Goal: Use online tool/utility: Utilize a website feature to perform a specific function

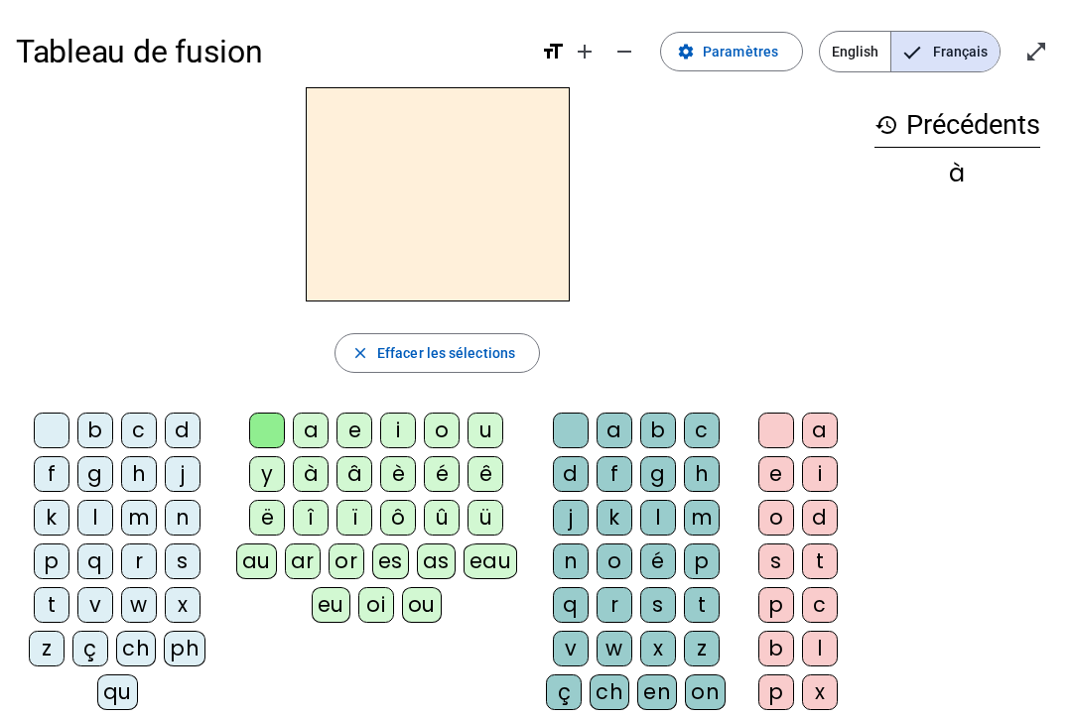
click at [861, 45] on span "English" at bounding box center [855, 52] width 70 height 40
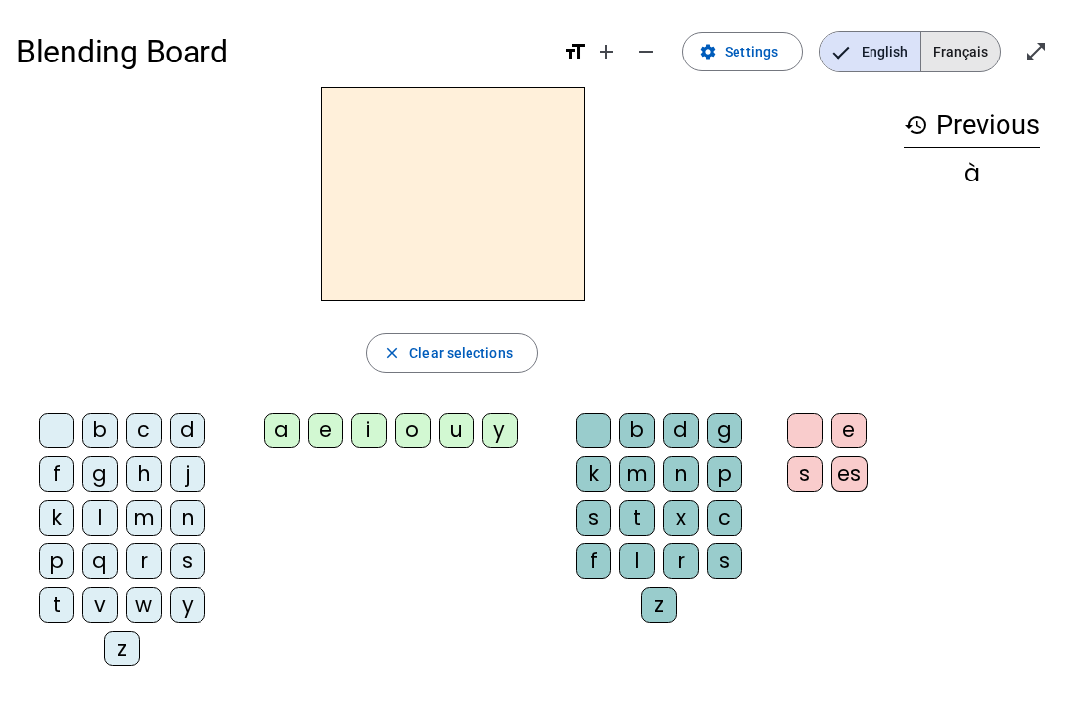
click at [957, 42] on span "Français" at bounding box center [960, 52] width 78 height 40
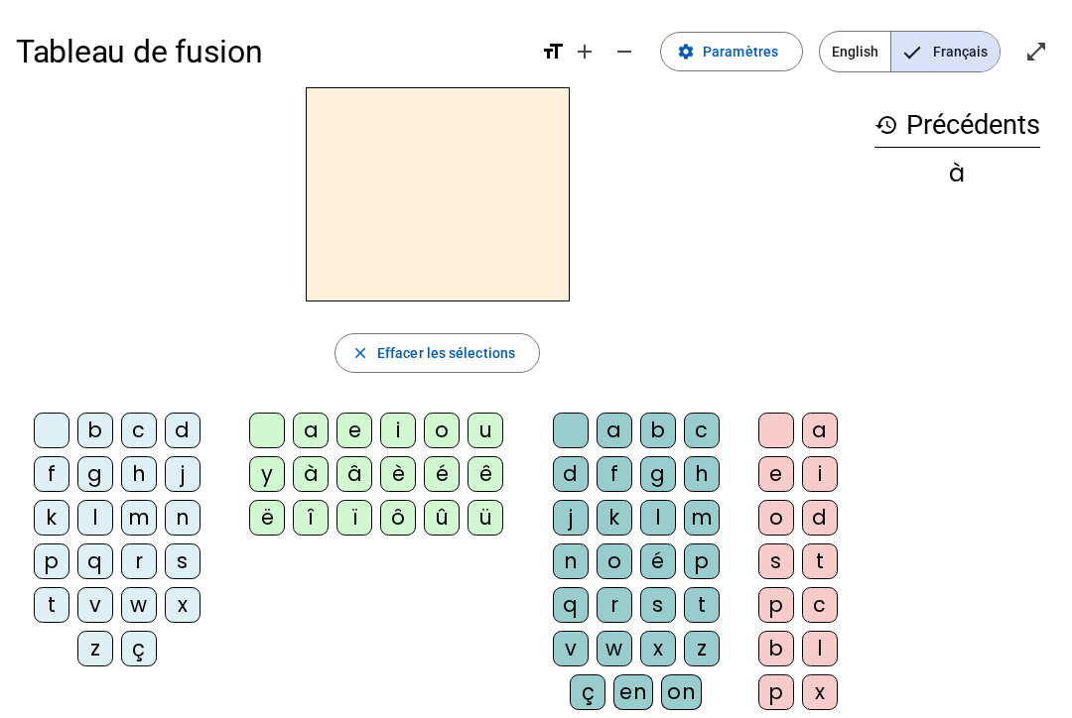
click at [856, 59] on span "English" at bounding box center [855, 52] width 70 height 40
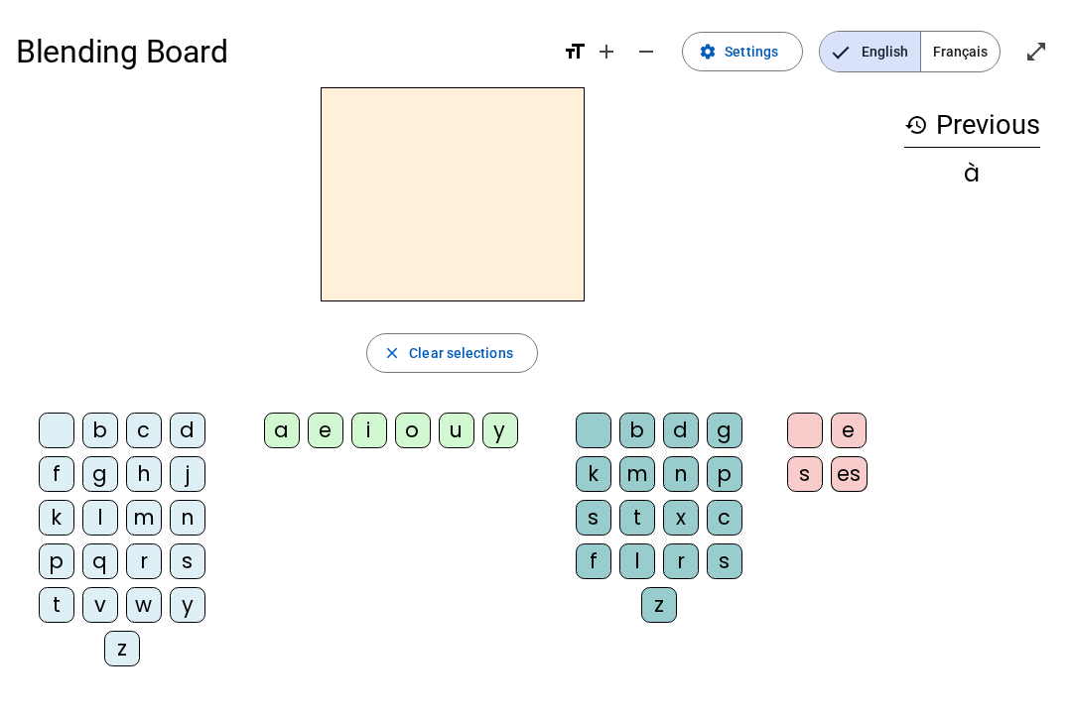
click at [860, 26] on div "Blending Board format_size add remove settings Settings English Français open_i…" at bounding box center [536, 51] width 1040 height 71
click at [969, 48] on span "Français" at bounding box center [960, 52] width 78 height 40
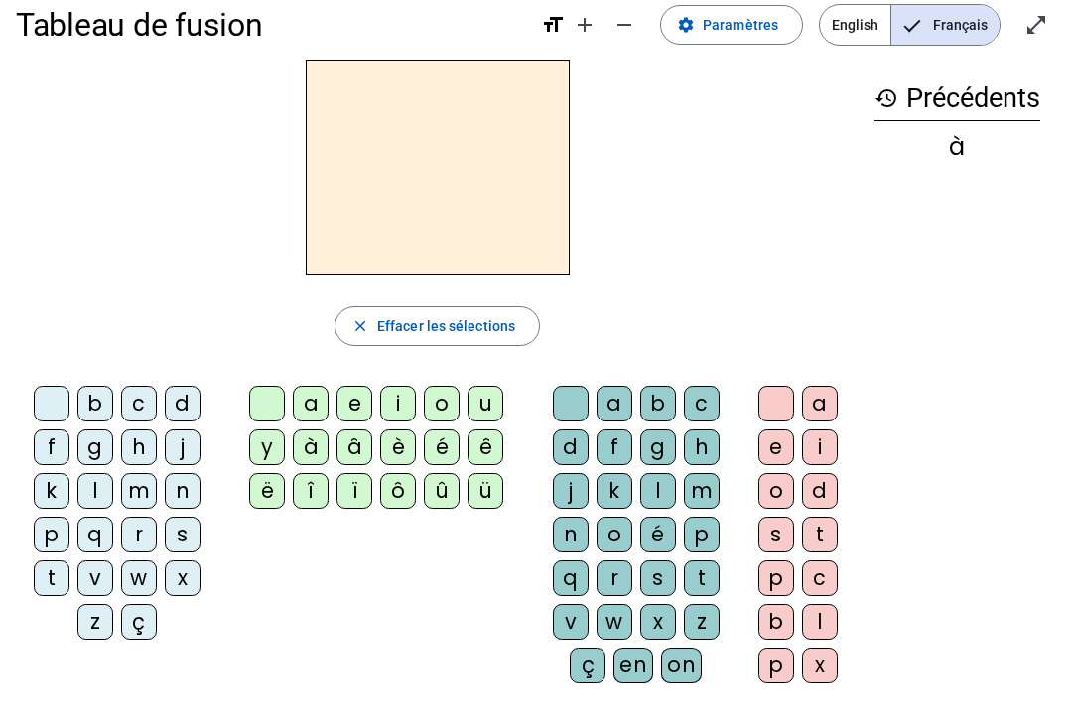
scroll to position [28, 0]
click at [448, 457] on div "é" at bounding box center [442, 447] width 36 height 36
click at [276, 402] on div at bounding box center [267, 403] width 36 height 36
click at [264, 390] on div at bounding box center [267, 403] width 36 height 36
click at [833, 27] on span "English" at bounding box center [855, 24] width 70 height 40
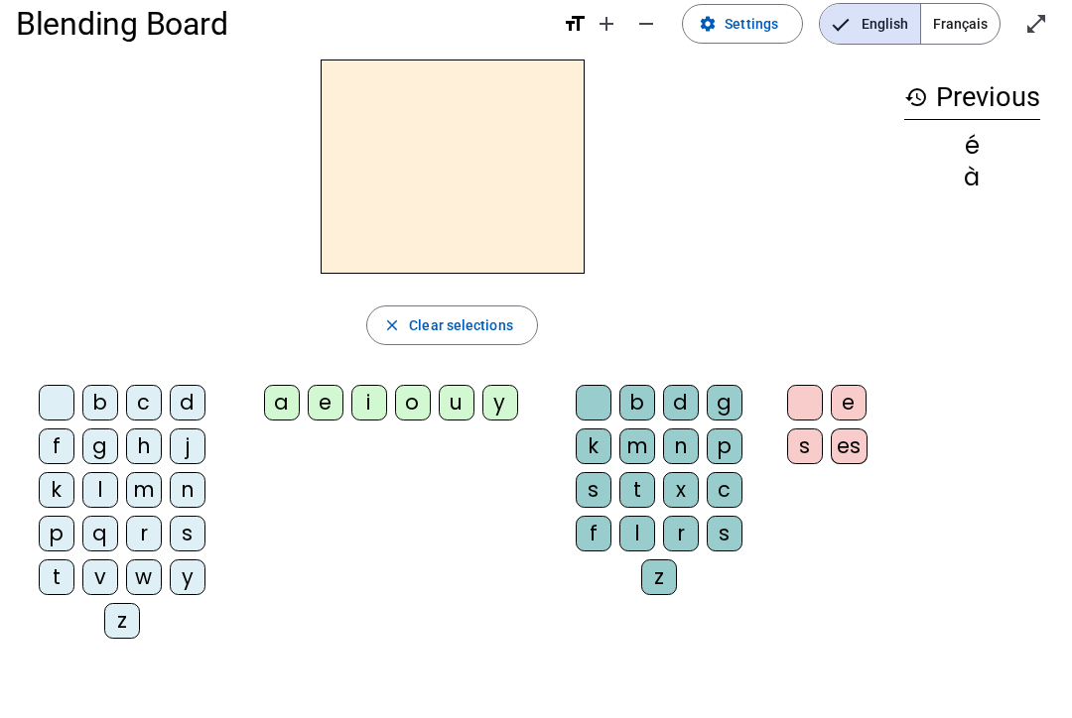
click at [935, 31] on span "Français" at bounding box center [960, 24] width 78 height 40
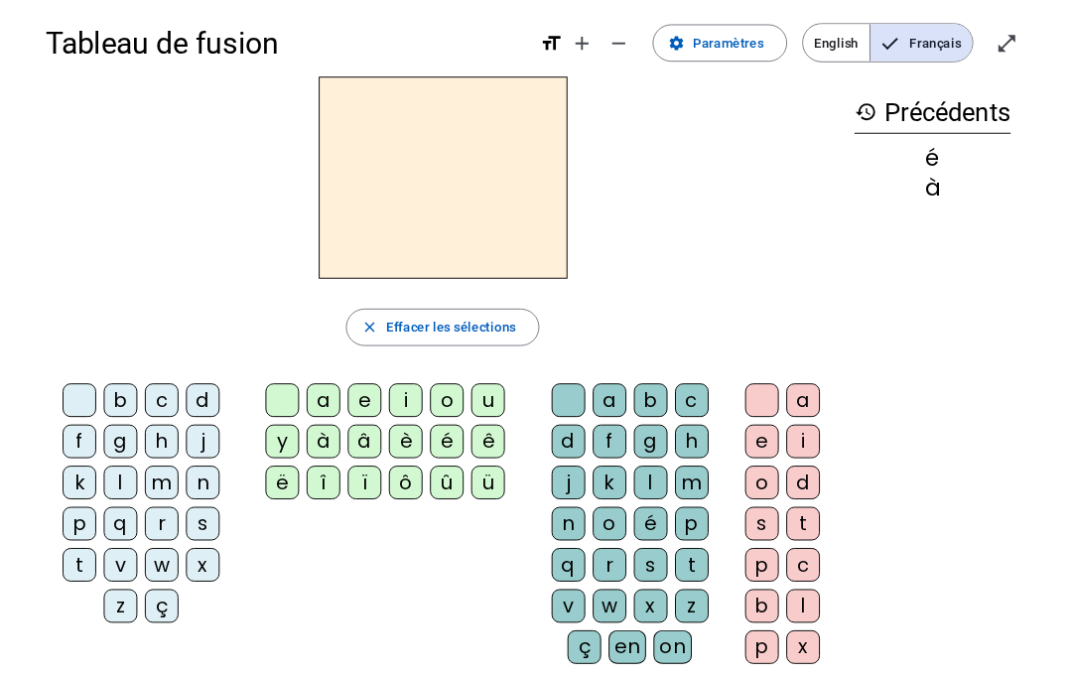
scroll to position [0, 0]
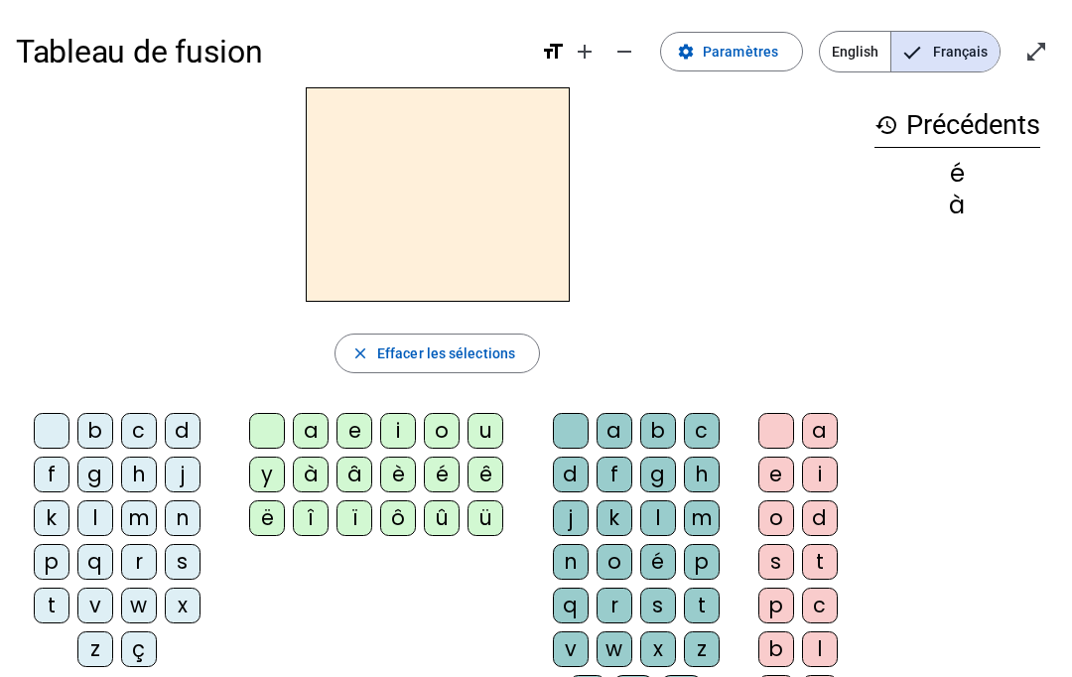
click at [1014, 431] on div "history Précédents é à" at bounding box center [956, 390] width 197 height 607
click at [495, 426] on div "u" at bounding box center [485, 431] width 36 height 36
click at [263, 447] on div at bounding box center [267, 431] width 36 height 36
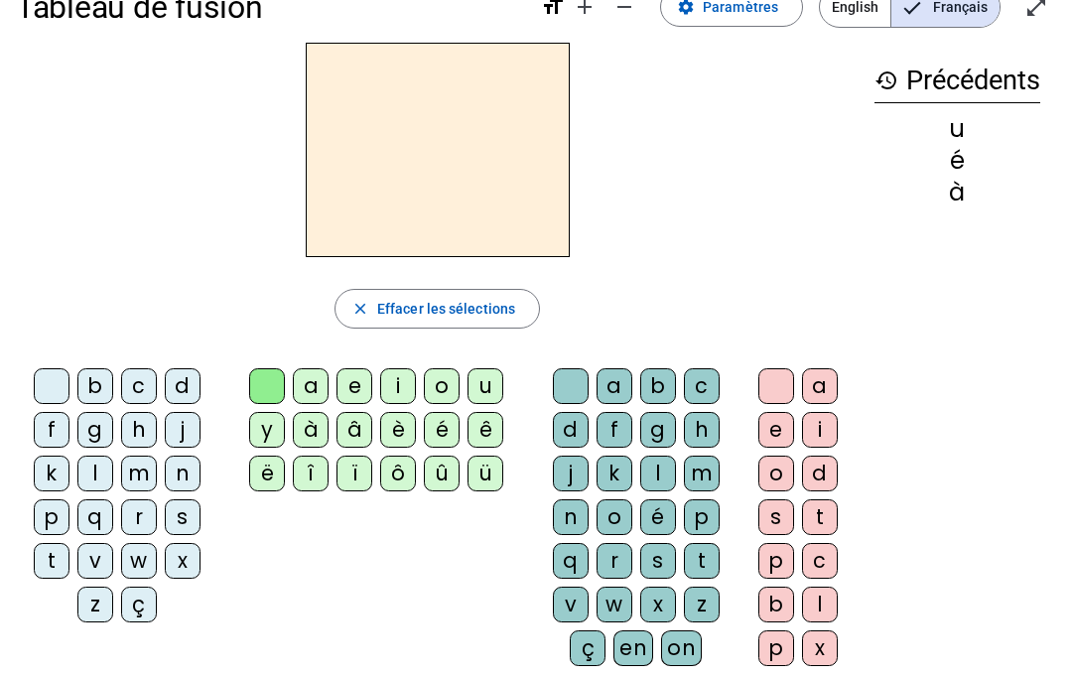
scroll to position [47, 0]
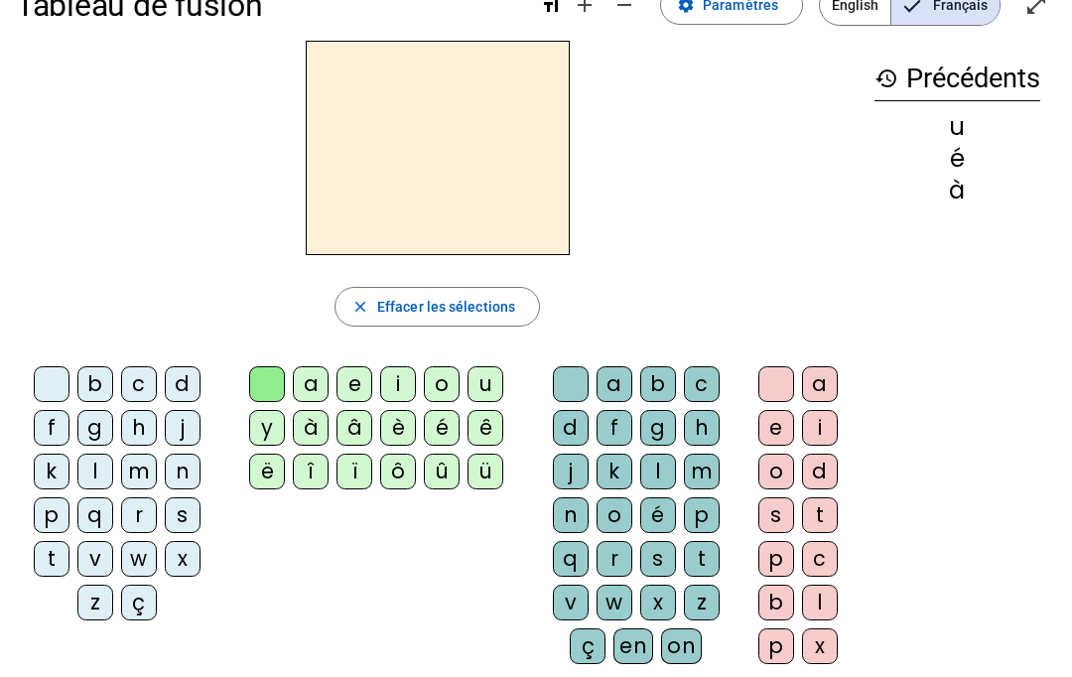
click at [781, 421] on div "e" at bounding box center [776, 428] width 36 height 36
click at [663, 566] on div "s" at bounding box center [658, 559] width 36 height 36
click at [581, 389] on div at bounding box center [571, 384] width 36 height 36
click at [775, 368] on div at bounding box center [776, 384] width 36 height 36
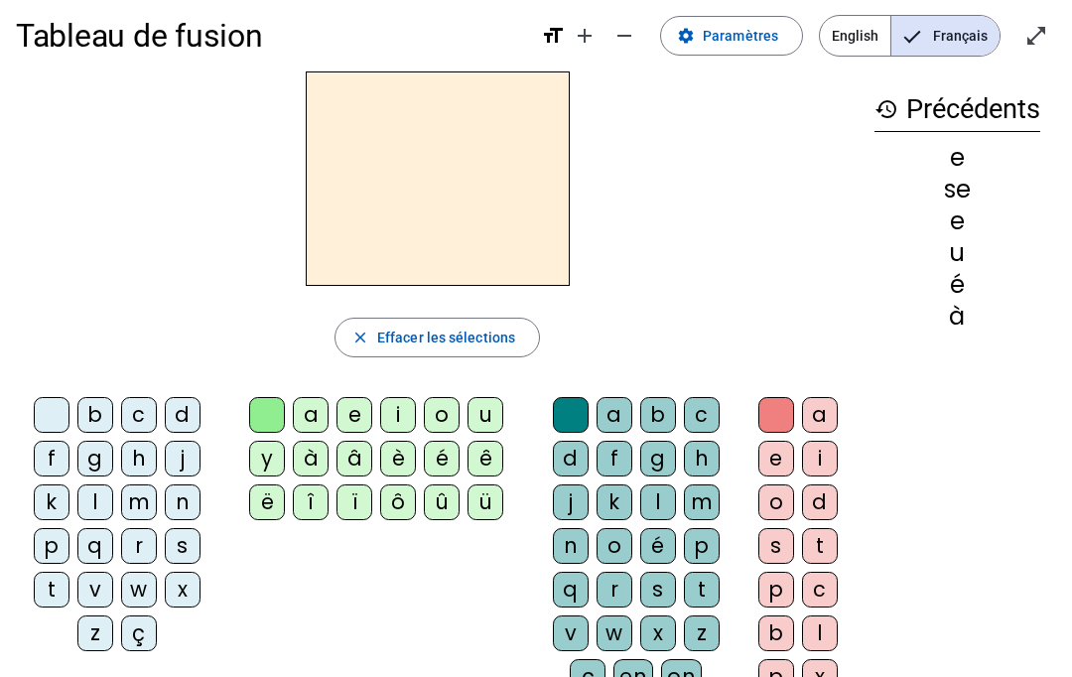
scroll to position [0, 0]
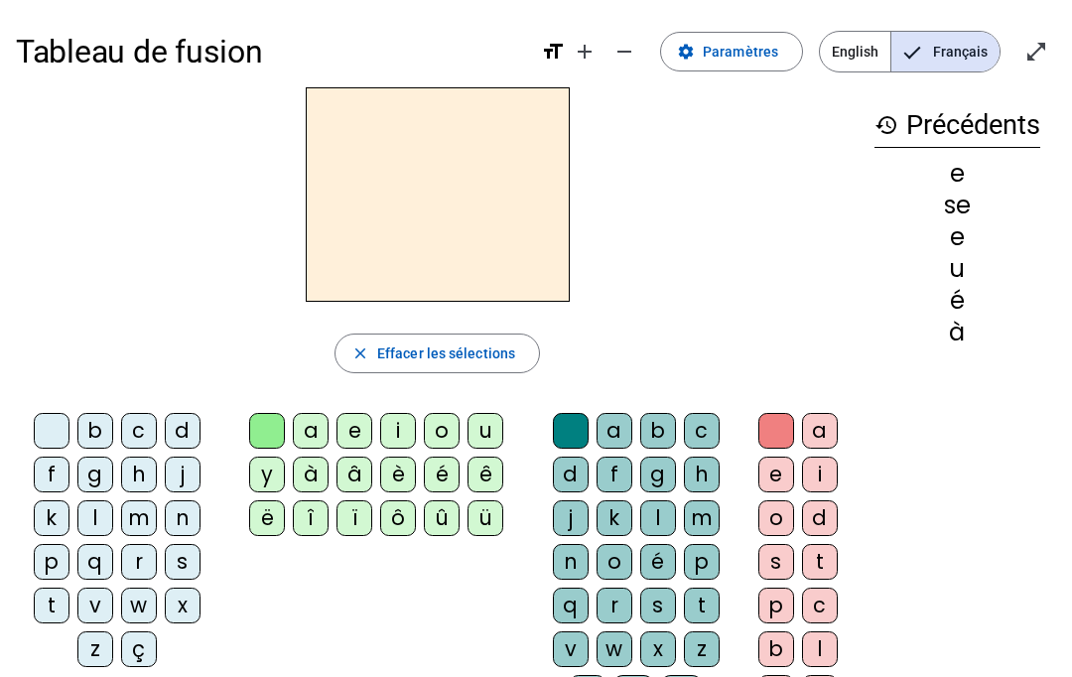
click at [364, 421] on div "e" at bounding box center [354, 431] width 36 height 36
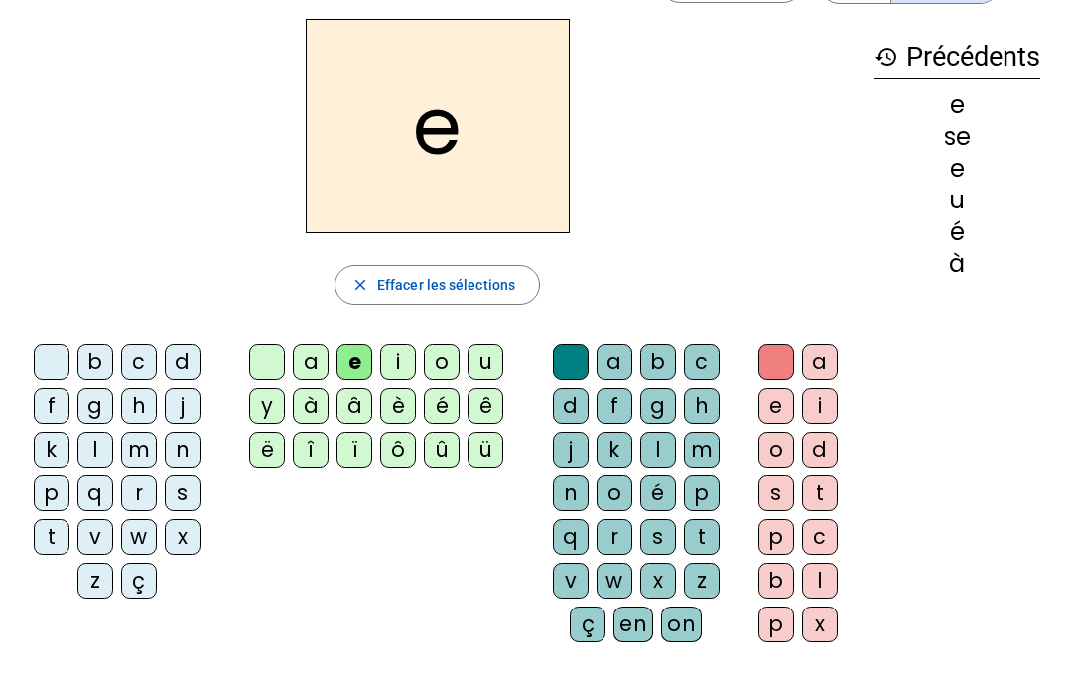
scroll to position [65, 0]
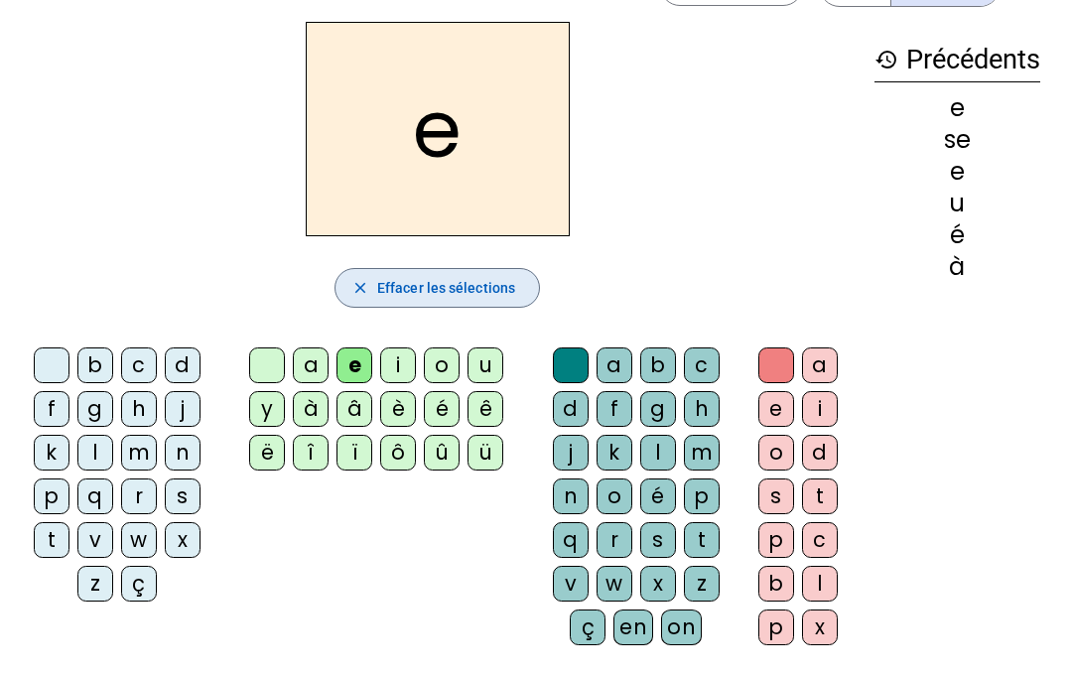
click at [456, 282] on span "Effacer les sélections" at bounding box center [446, 288] width 138 height 24
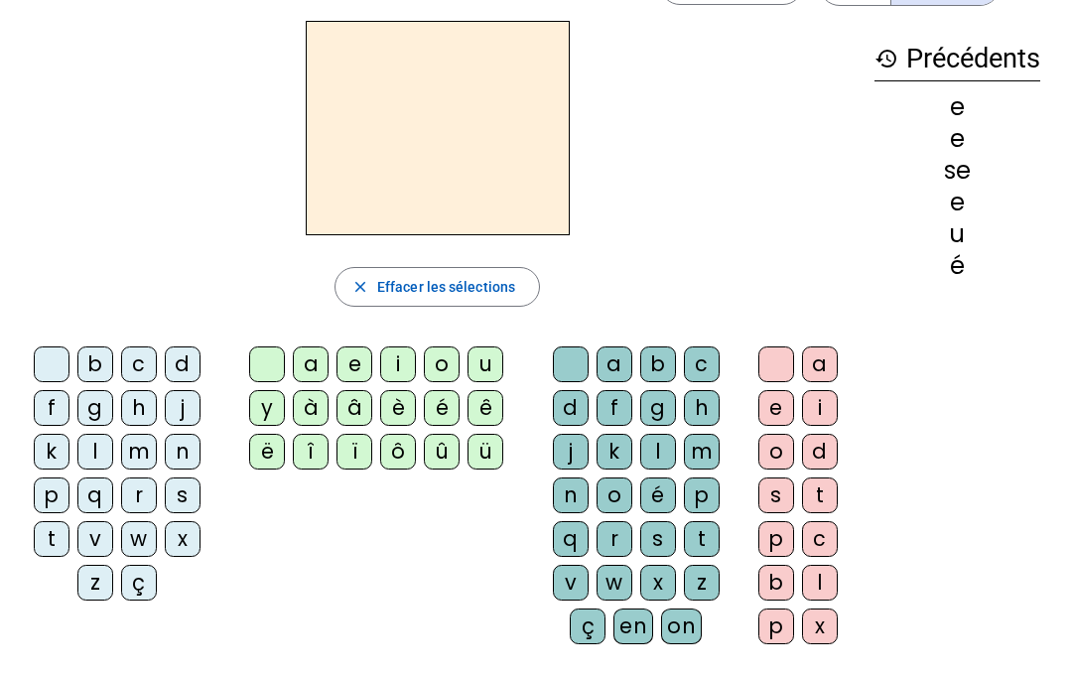
scroll to position [67, 0]
click at [349, 366] on div "e" at bounding box center [354, 363] width 36 height 36
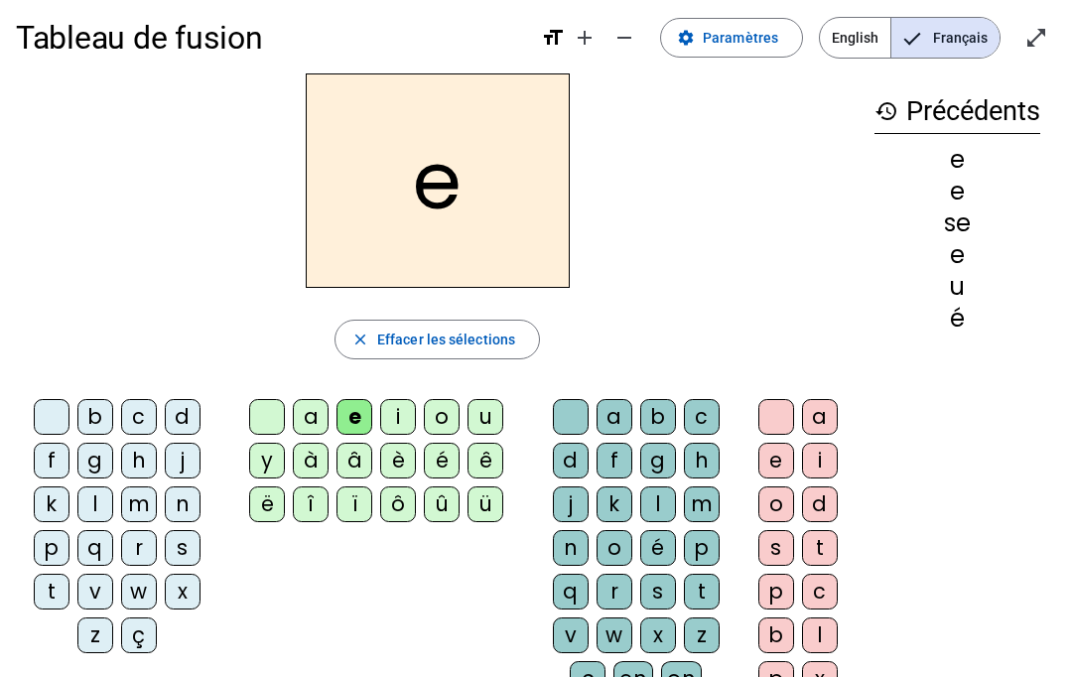
scroll to position [10, 0]
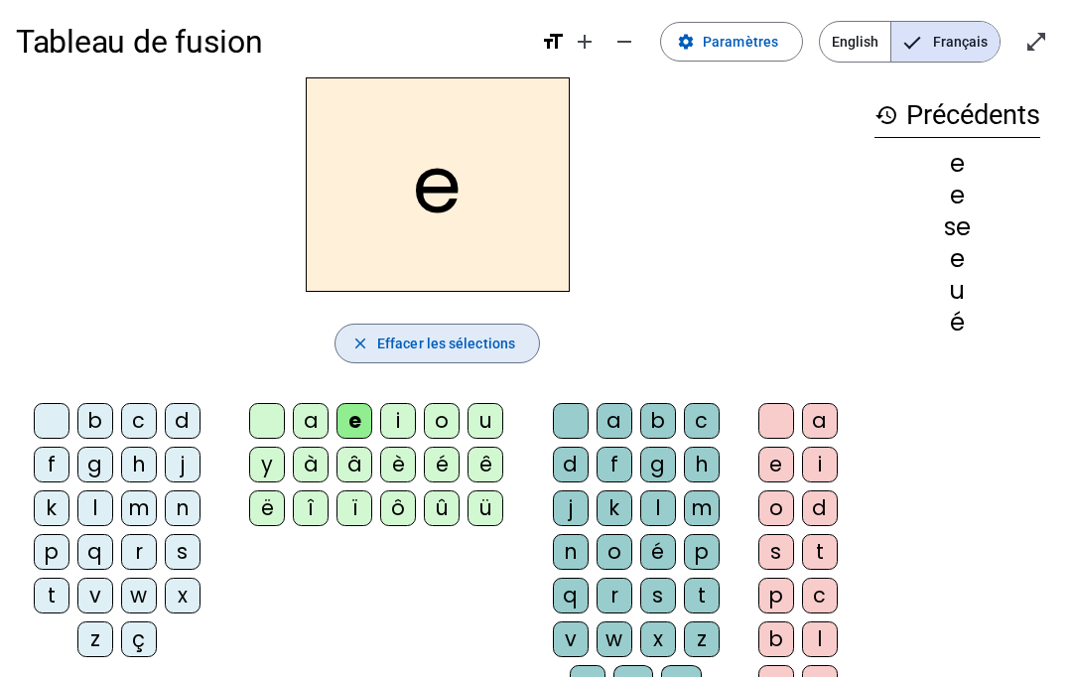
click at [463, 348] on span "Effacer les sélections" at bounding box center [446, 343] width 138 height 24
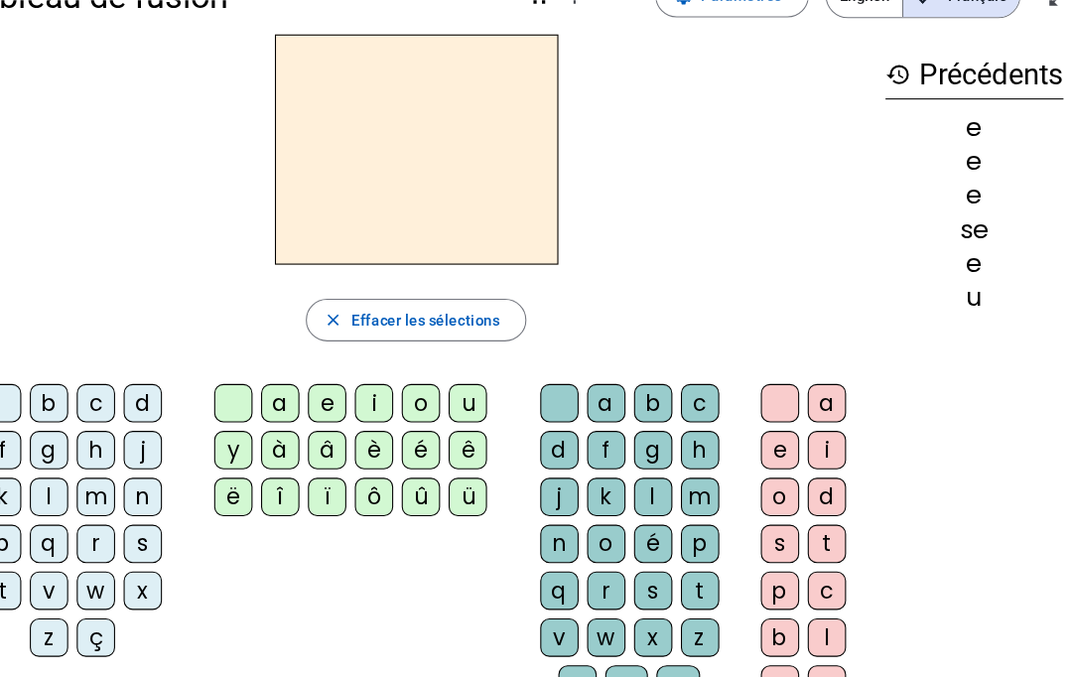
scroll to position [56, 0]
click at [377, 308] on span "Effacer les sélections" at bounding box center [446, 298] width 138 height 24
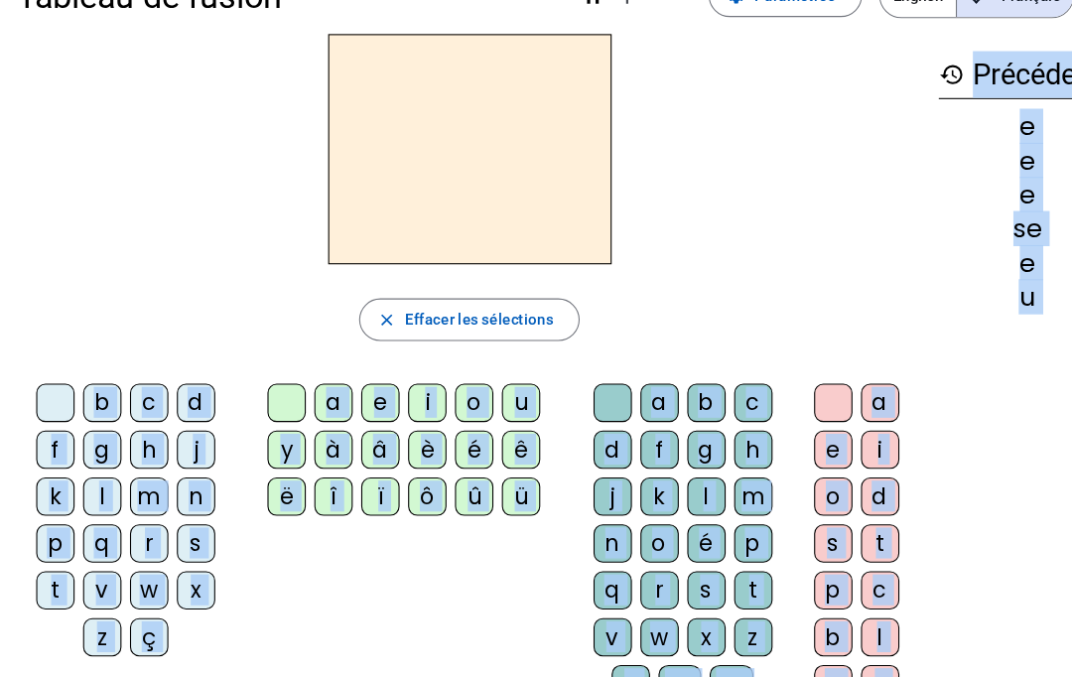
click at [397, 411] on div "è" at bounding box center [398, 419] width 36 height 36
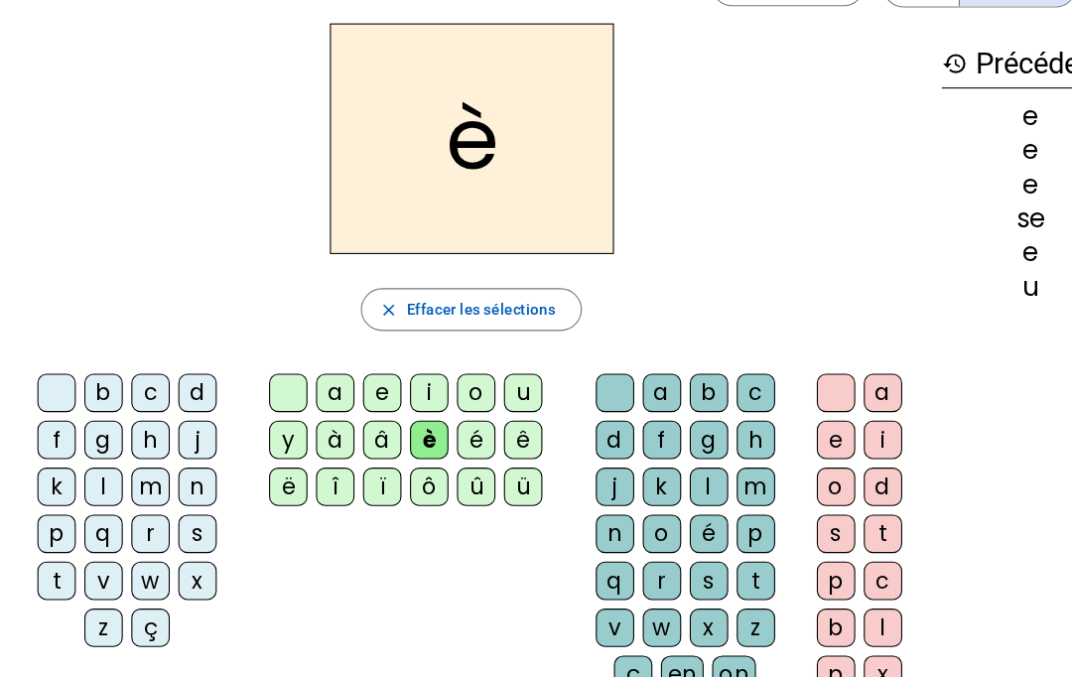
scroll to position [70, 0]
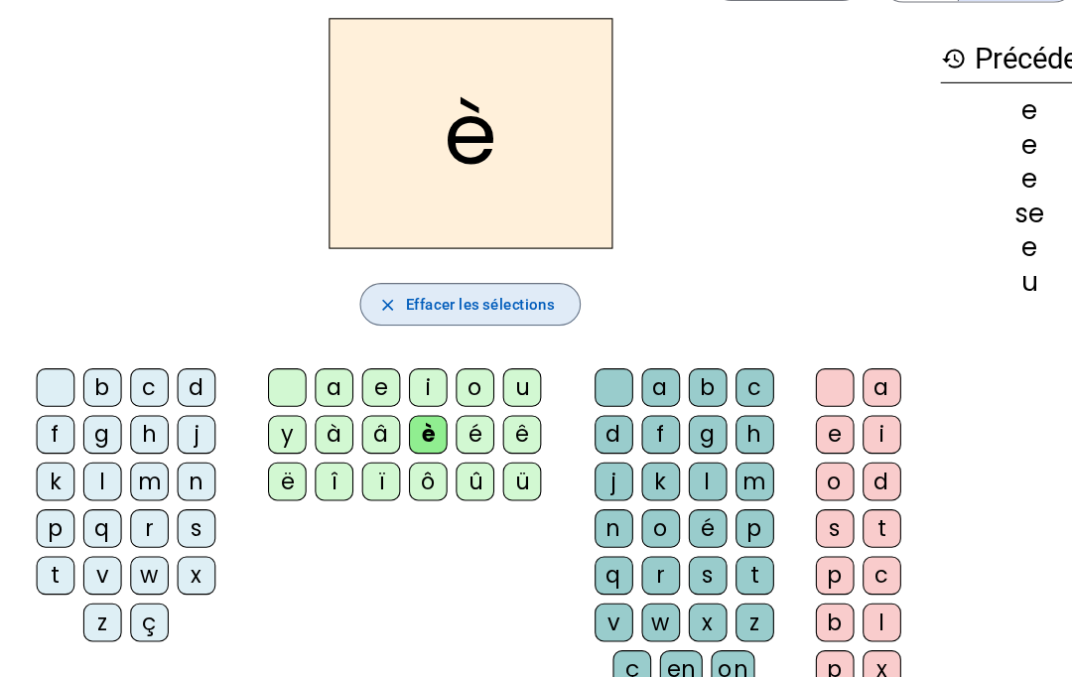
click at [461, 284] on span "Effacer les sélections" at bounding box center [446, 283] width 138 height 24
click at [465, 266] on span "button" at bounding box center [436, 283] width 203 height 48
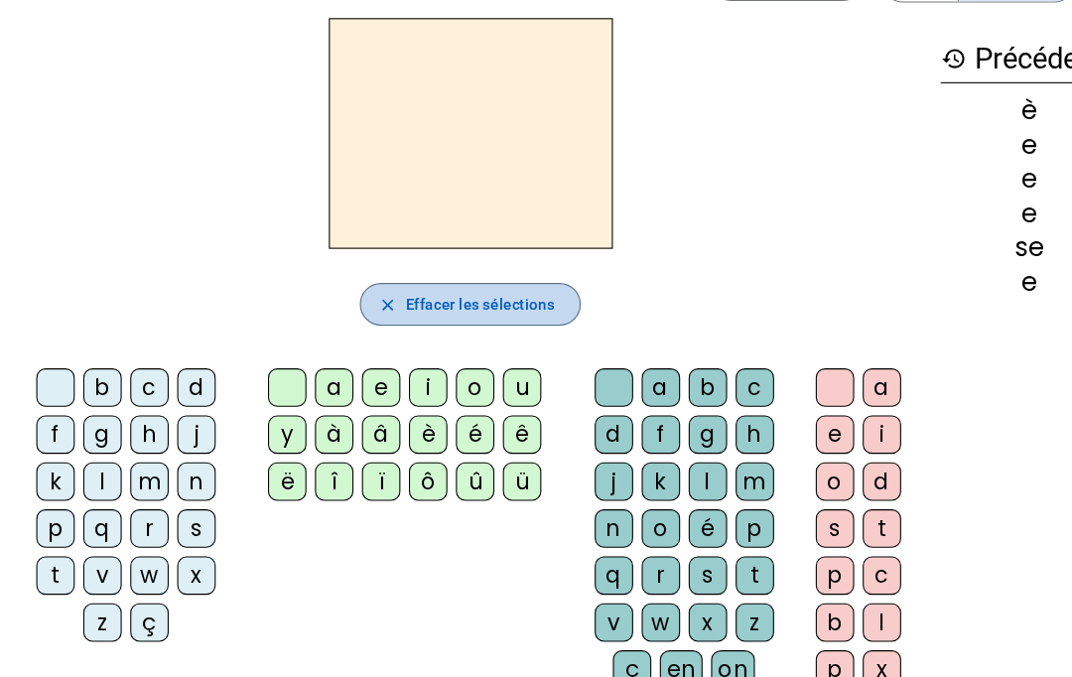
click at [452, 282] on span "Effacer les sélections" at bounding box center [446, 283] width 138 height 24
click at [441, 287] on span "Effacer les sélections" at bounding box center [446, 283] width 138 height 24
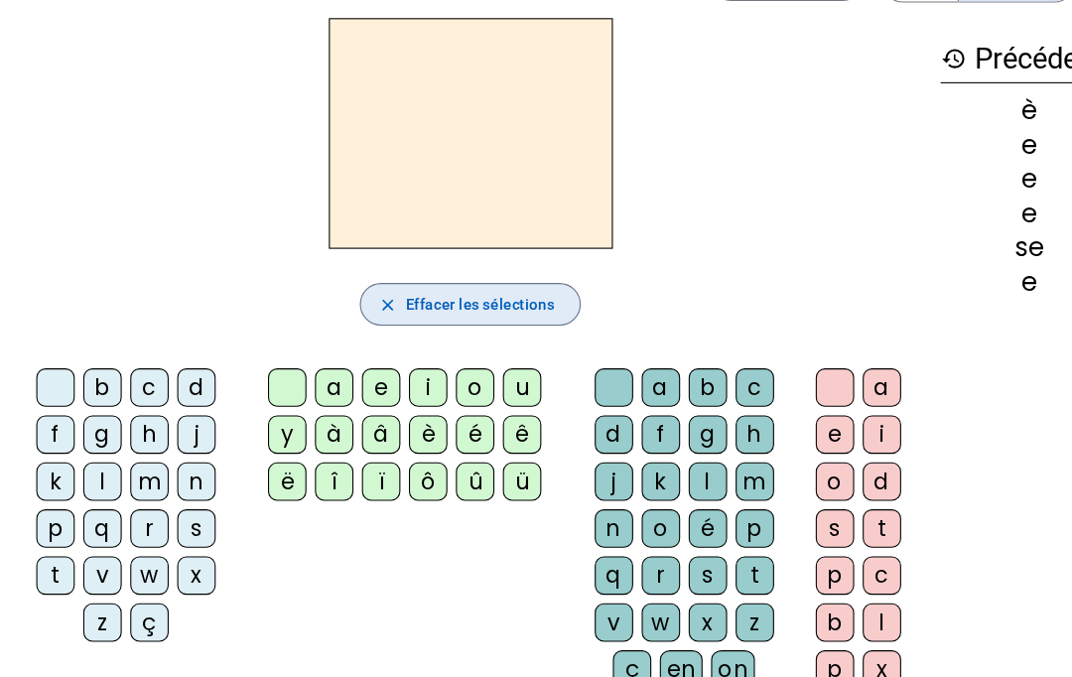
click at [435, 277] on span "Effacer les sélections" at bounding box center [446, 283] width 138 height 24
click at [428, 289] on span "Effacer les sélections" at bounding box center [446, 283] width 138 height 24
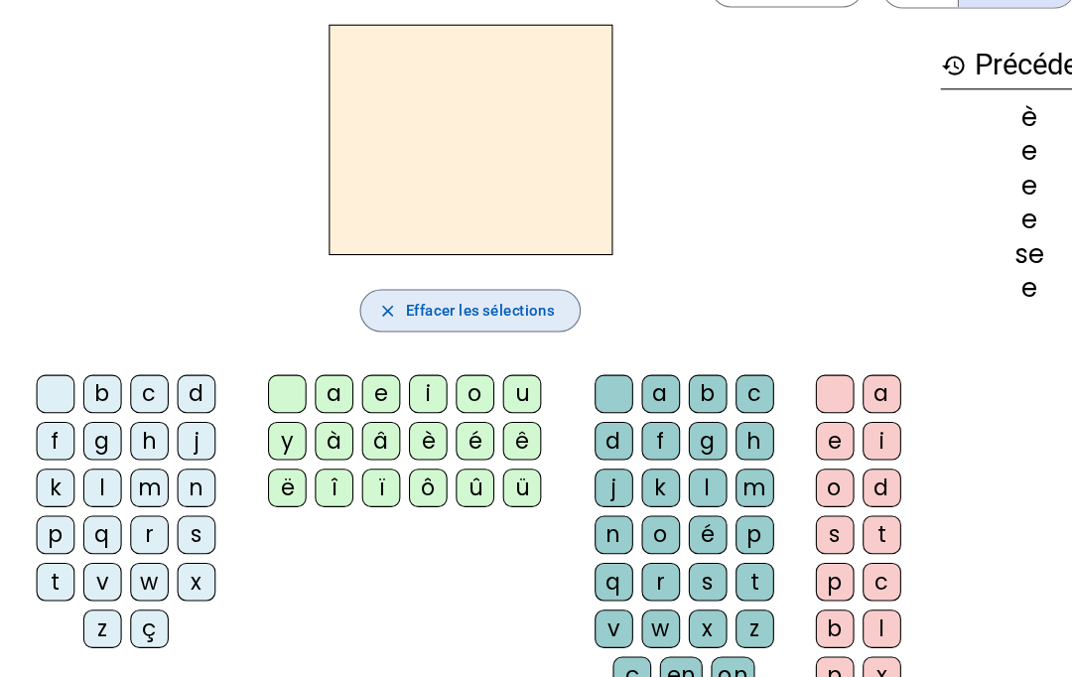
scroll to position [65, 0]
click at [445, 288] on span "Effacer les sélections" at bounding box center [446, 288] width 138 height 24
click at [447, 294] on span "Effacer les sélections" at bounding box center [446, 288] width 138 height 24
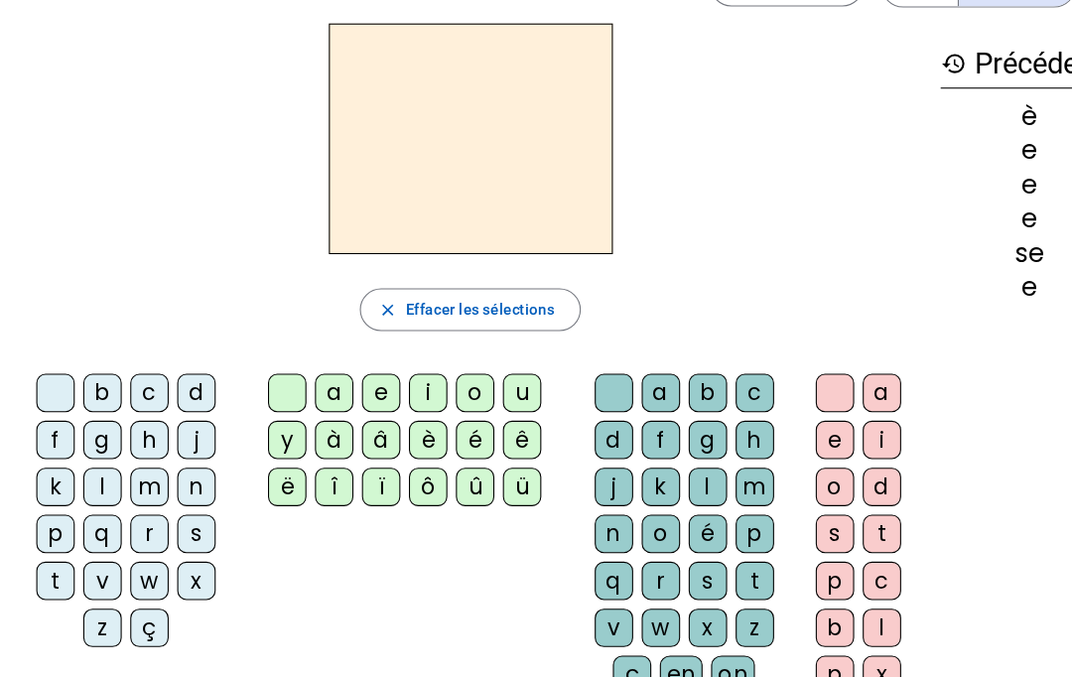
click at [432, 295] on span "Effacer les sélections" at bounding box center [446, 288] width 138 height 24
click at [433, 288] on span "Effacer les sélections" at bounding box center [446, 288] width 138 height 24
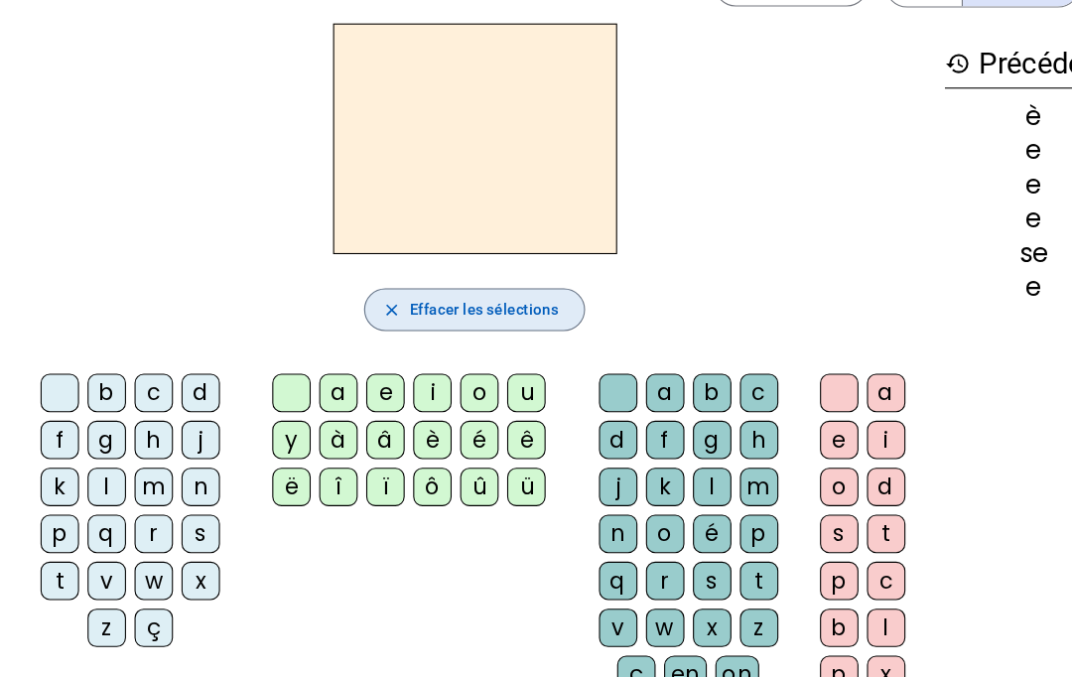
scroll to position [64, 0]
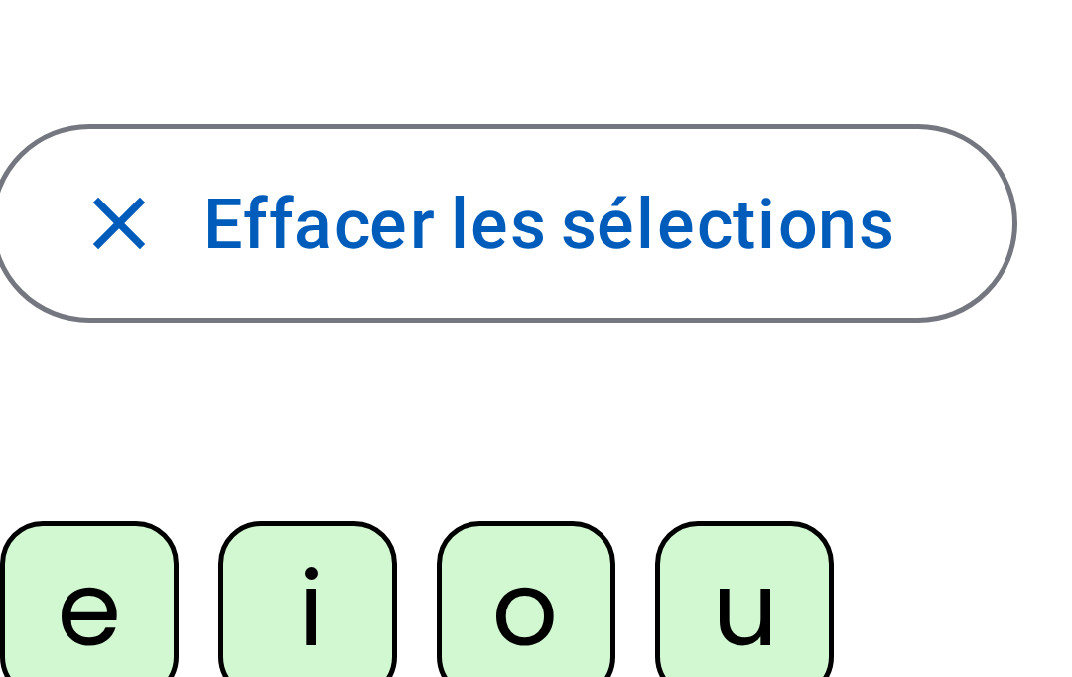
click at [424, 348] on div "o" at bounding box center [442, 366] width 36 height 36
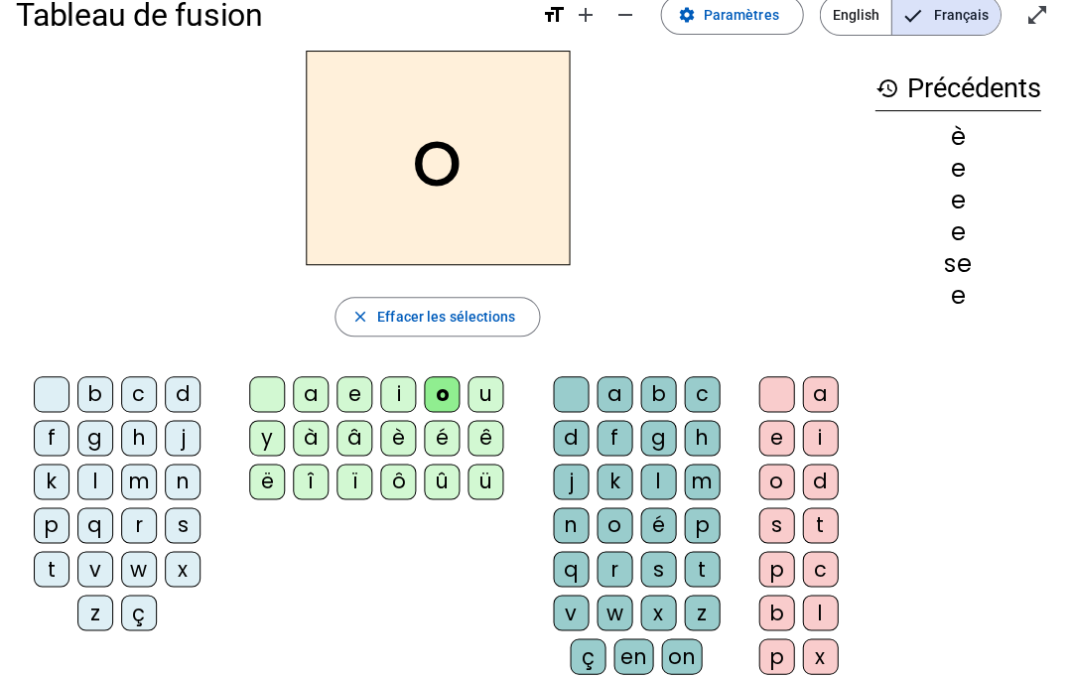
scroll to position [44, 0]
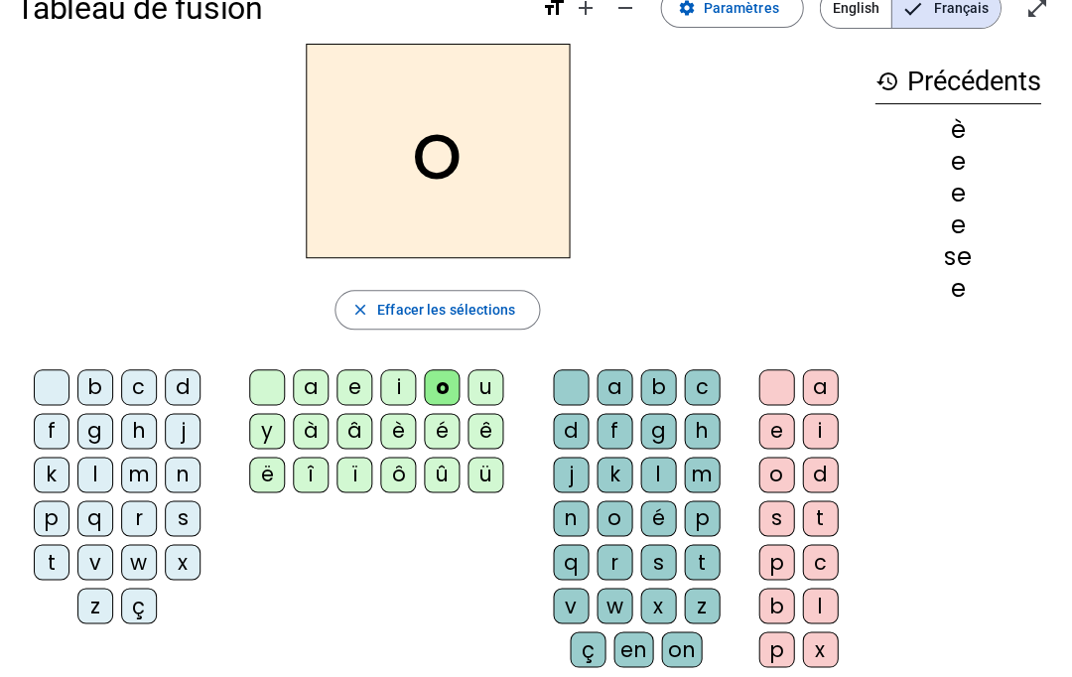
click at [462, 306] on span "Effacer les sélections" at bounding box center [446, 310] width 138 height 24
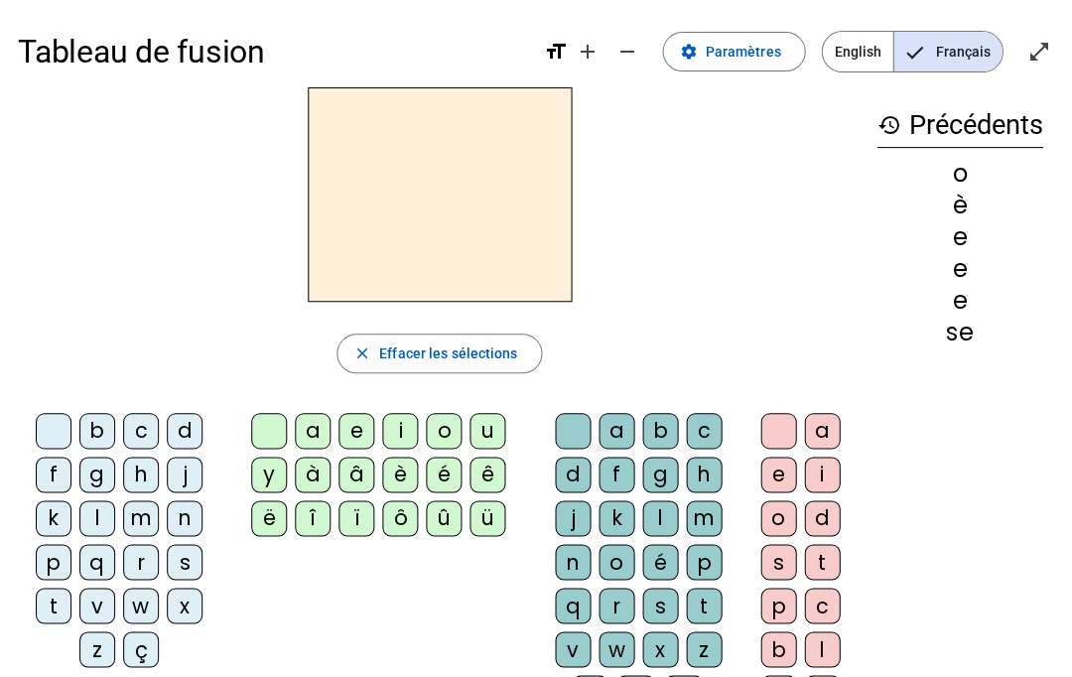
scroll to position [0, 0]
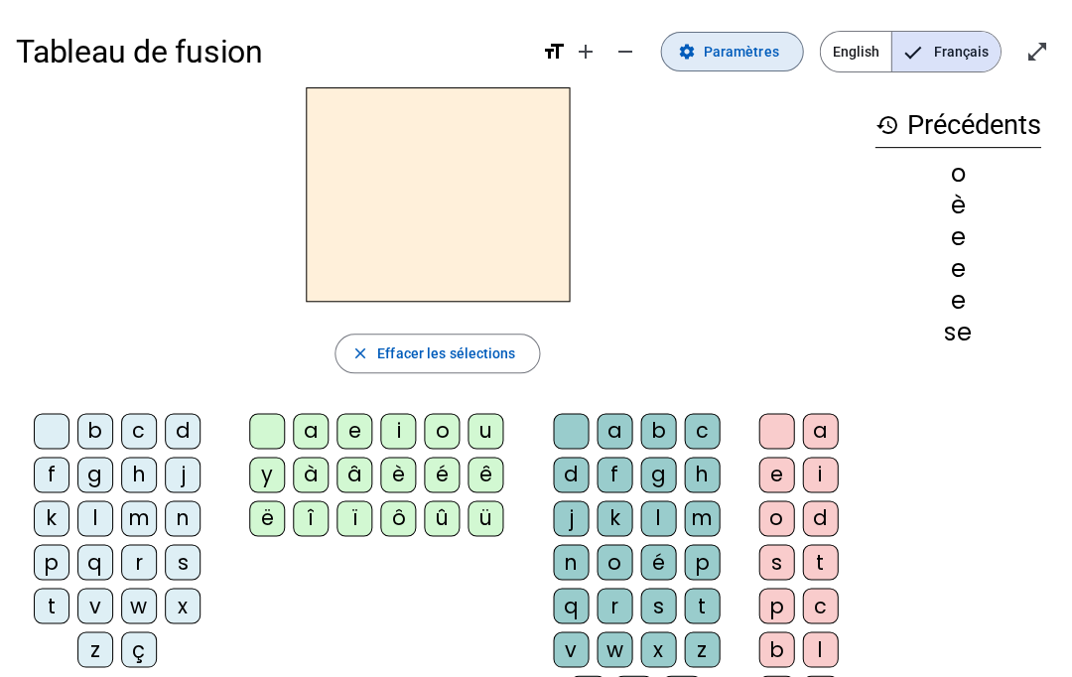
click at [695, 60] on mat-icon "settings" at bounding box center [686, 52] width 18 height 18
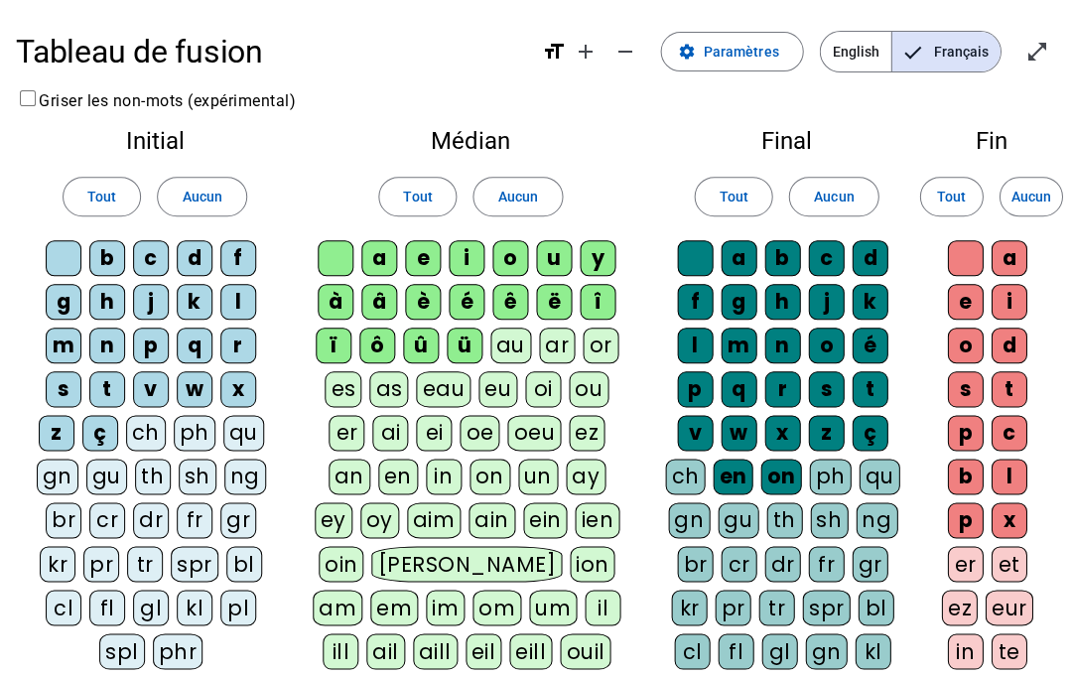
click at [866, 46] on span "English" at bounding box center [855, 52] width 70 height 40
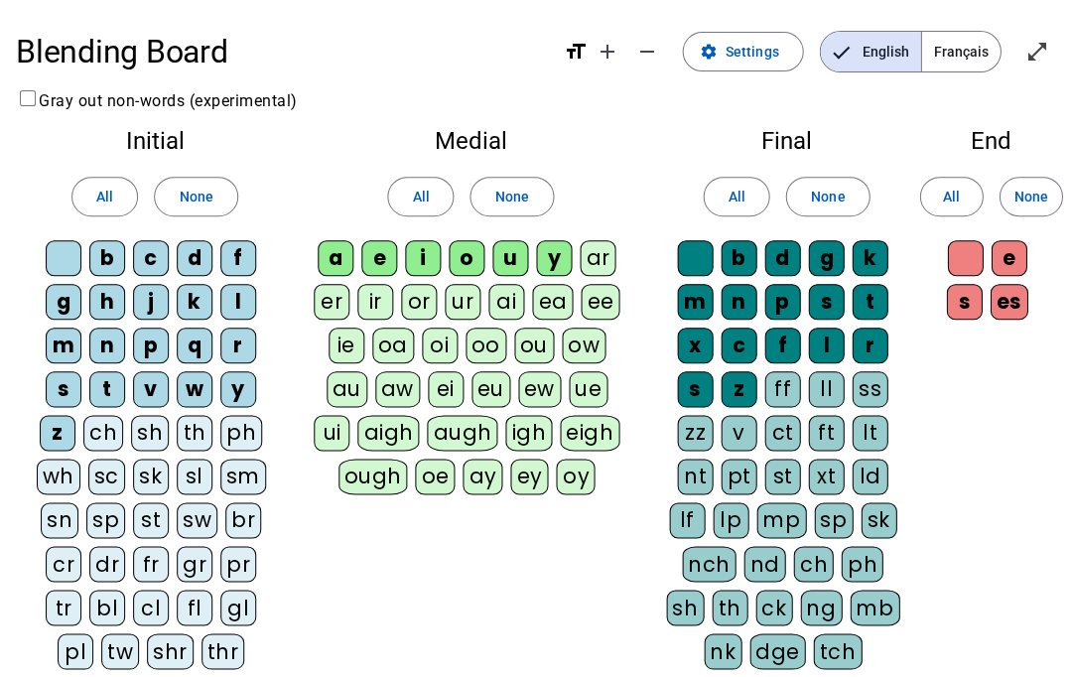
click at [955, 53] on span "Français" at bounding box center [960, 52] width 78 height 40
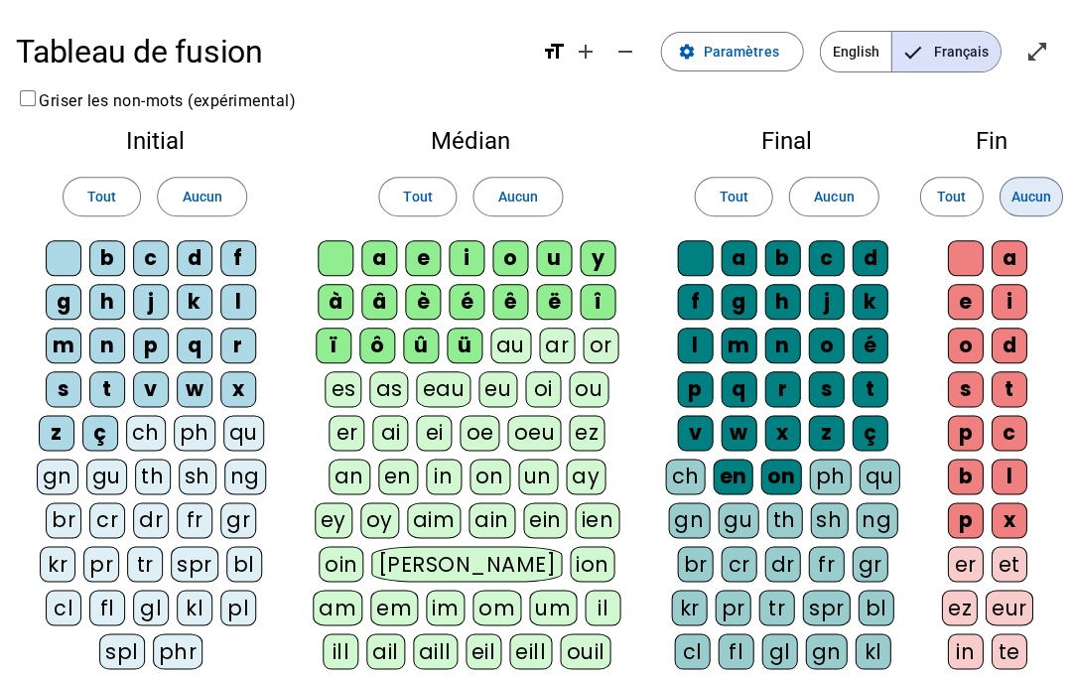
click at [1043, 173] on span at bounding box center [1030, 197] width 62 height 48
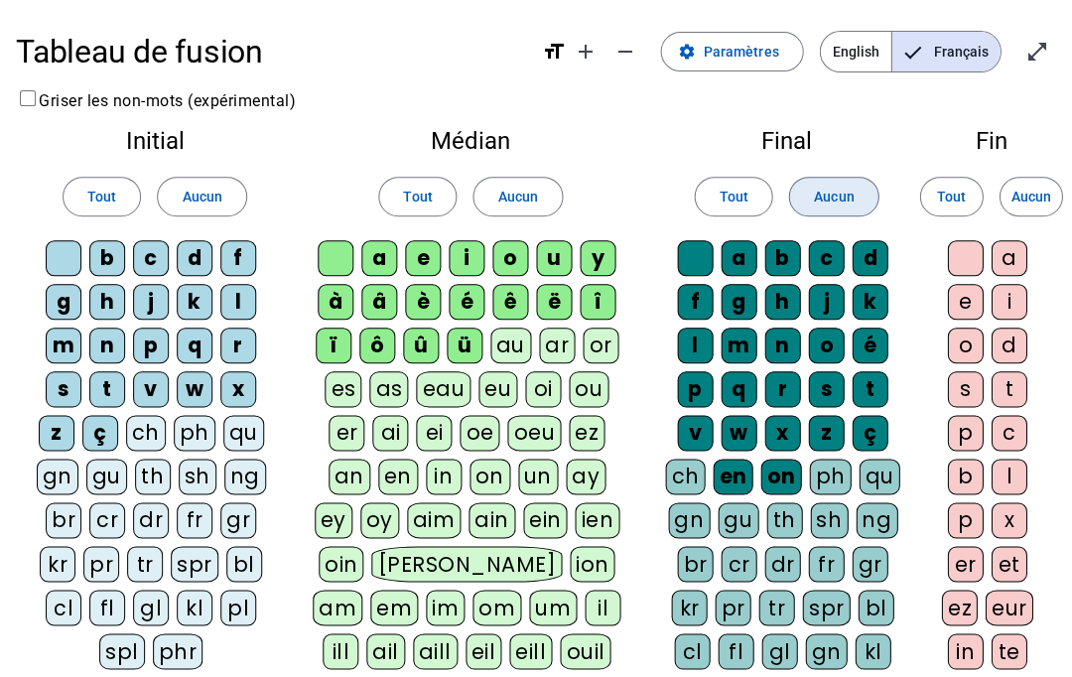
click at [850, 185] on span "Aucun" at bounding box center [833, 197] width 40 height 24
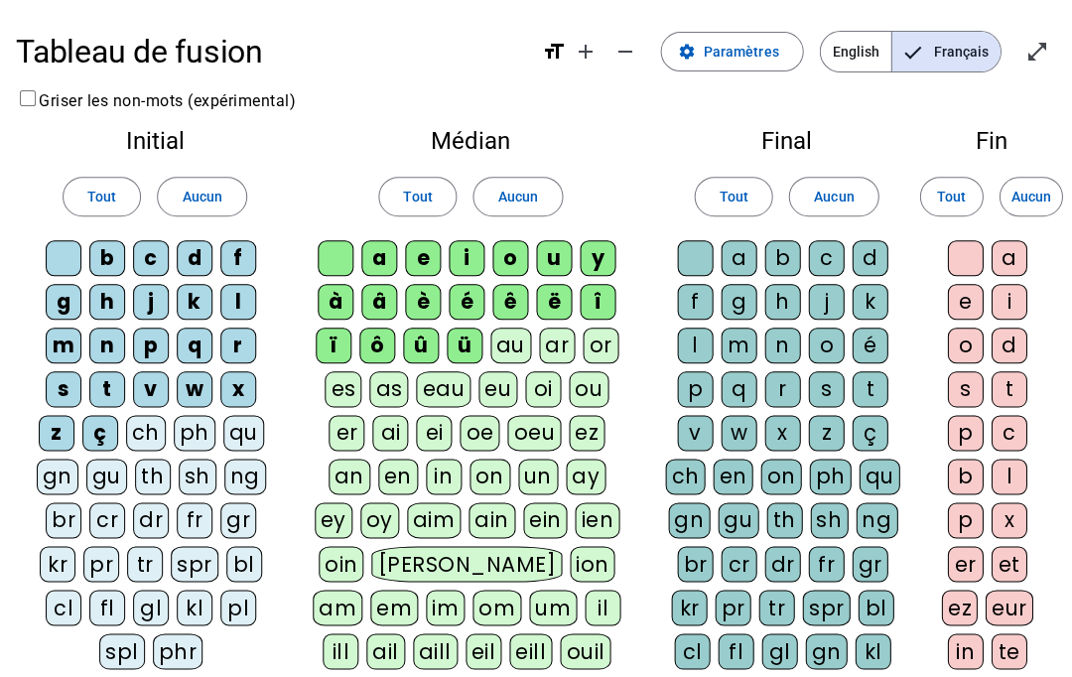
click at [540, 182] on span at bounding box center [516, 197] width 87 height 48
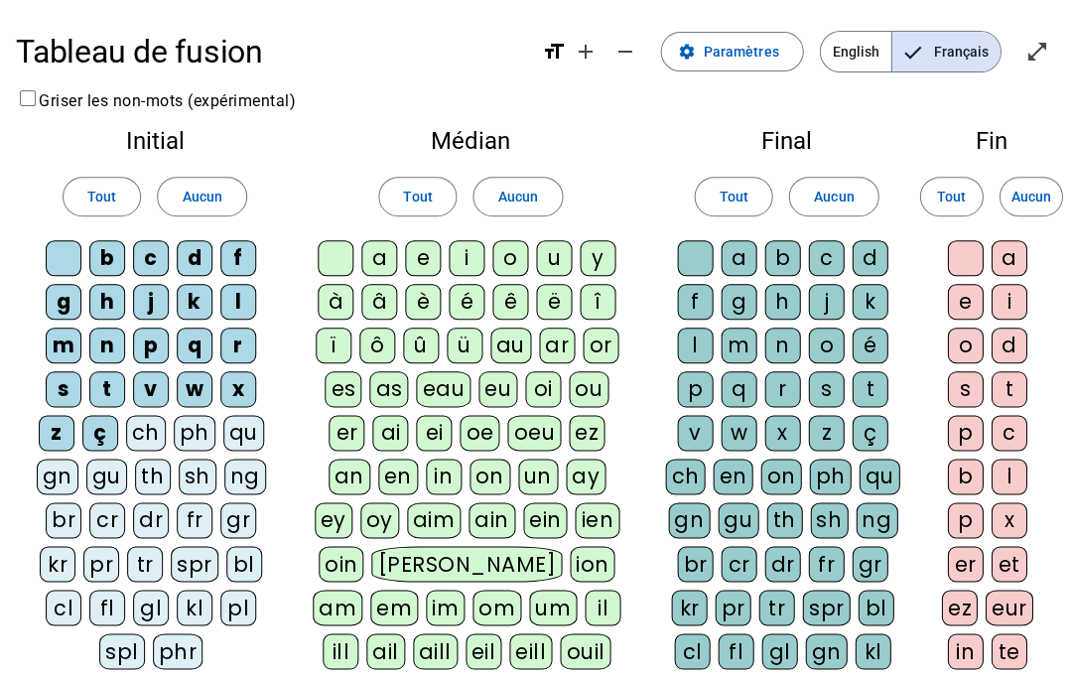
click at [178, 184] on span at bounding box center [201, 197] width 87 height 48
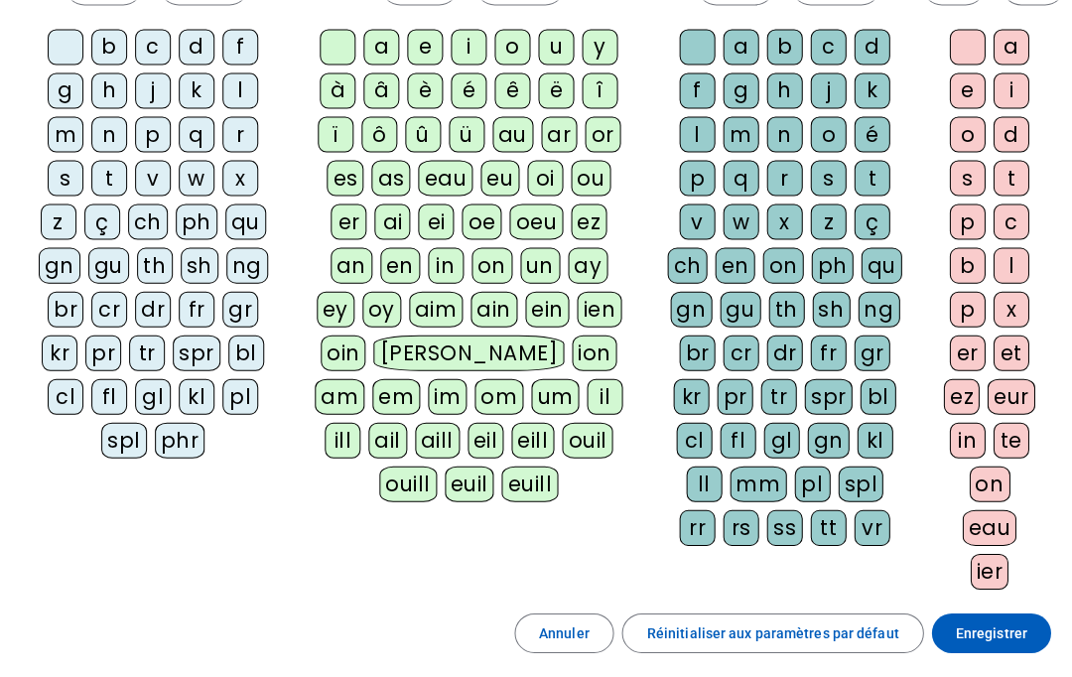
scroll to position [216, 0]
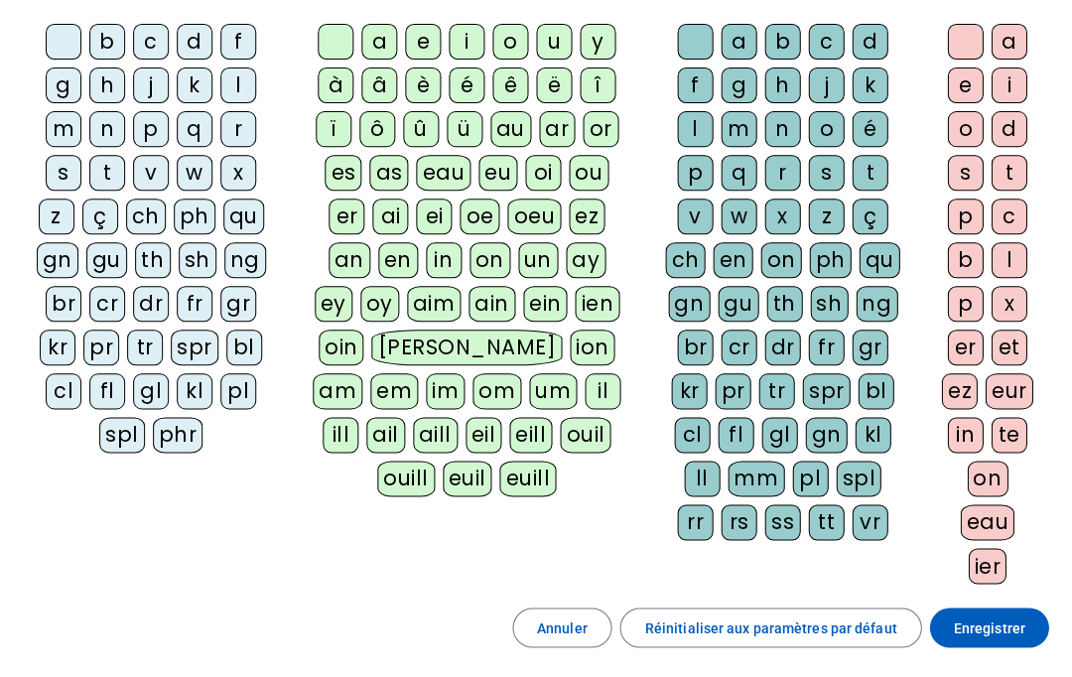
click at [965, 623] on span "Enregistrer" at bounding box center [988, 627] width 71 height 24
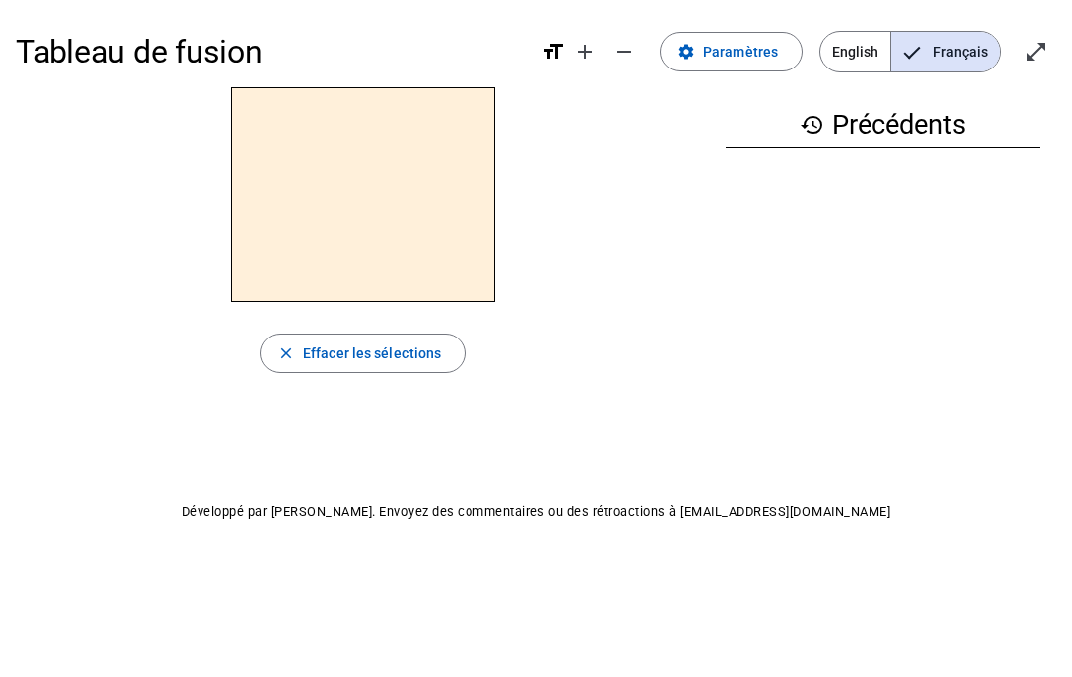
click at [746, 52] on span "Paramètres" at bounding box center [740, 52] width 75 height 24
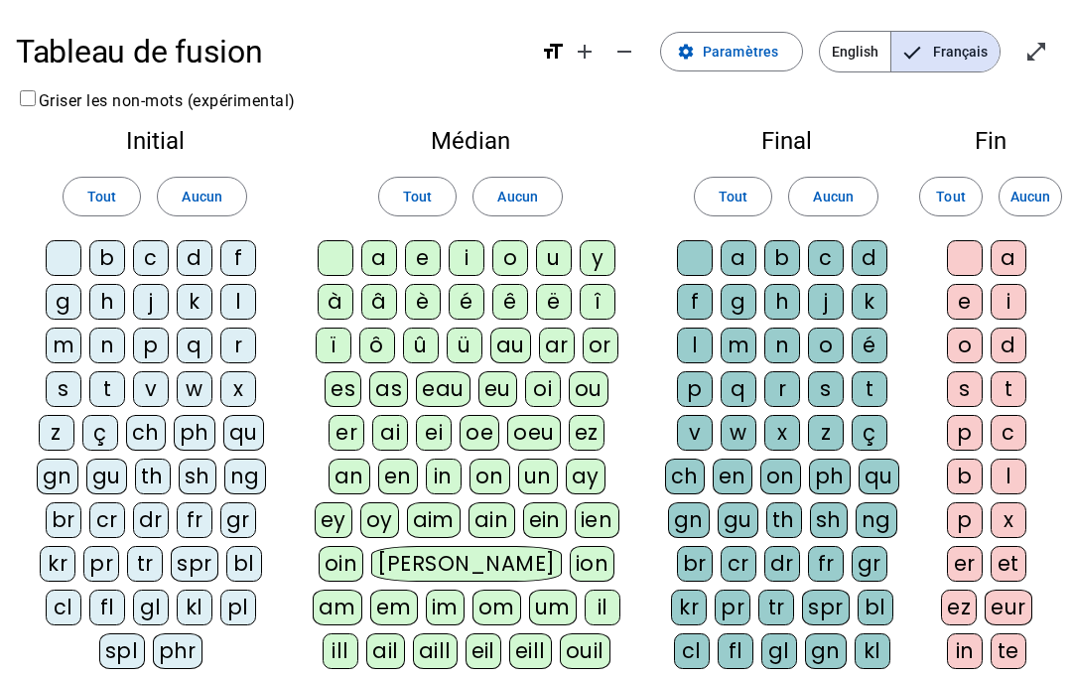
click at [730, 181] on span at bounding box center [733, 197] width 76 height 48
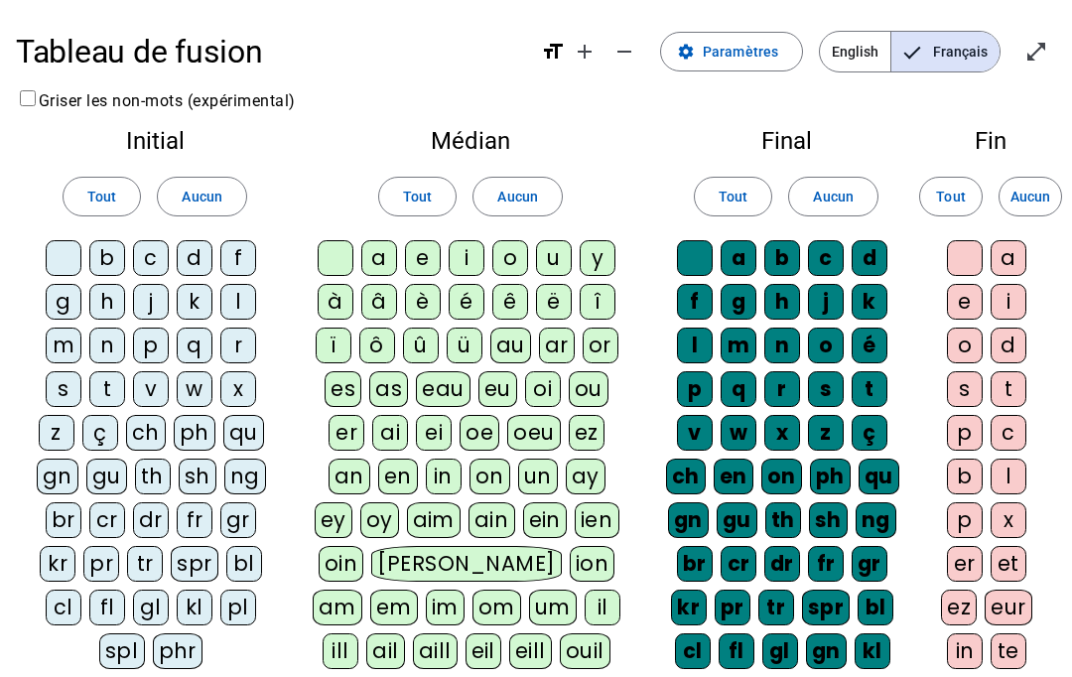
click at [950, 178] on span at bounding box center [951, 197] width 62 height 48
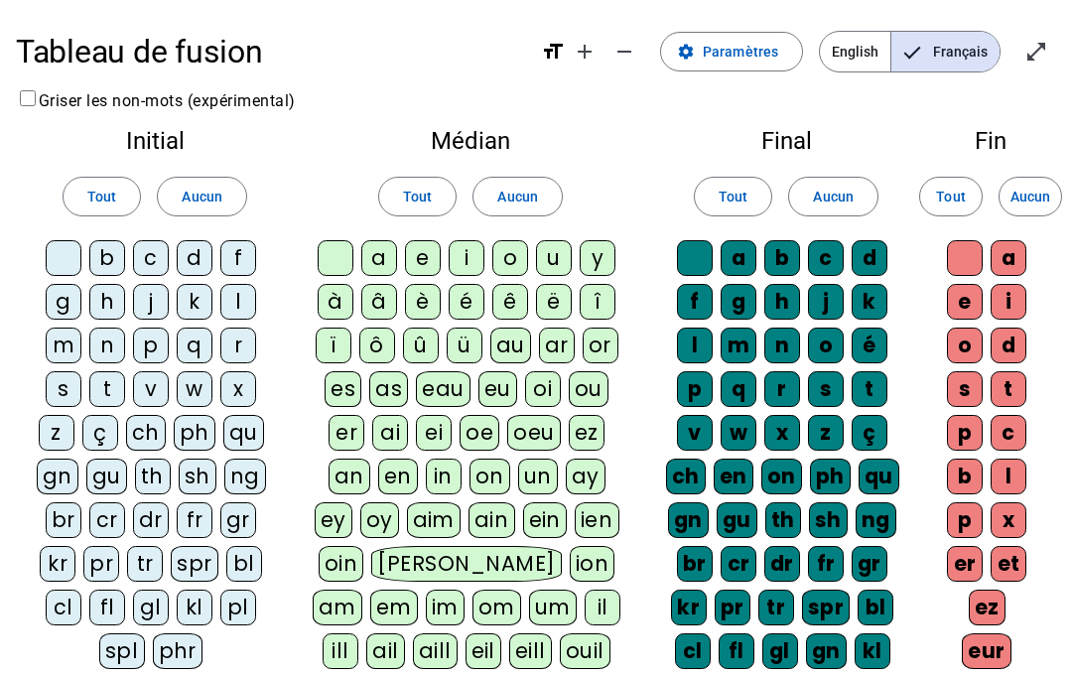
click at [421, 185] on span "Tout" at bounding box center [417, 197] width 29 height 24
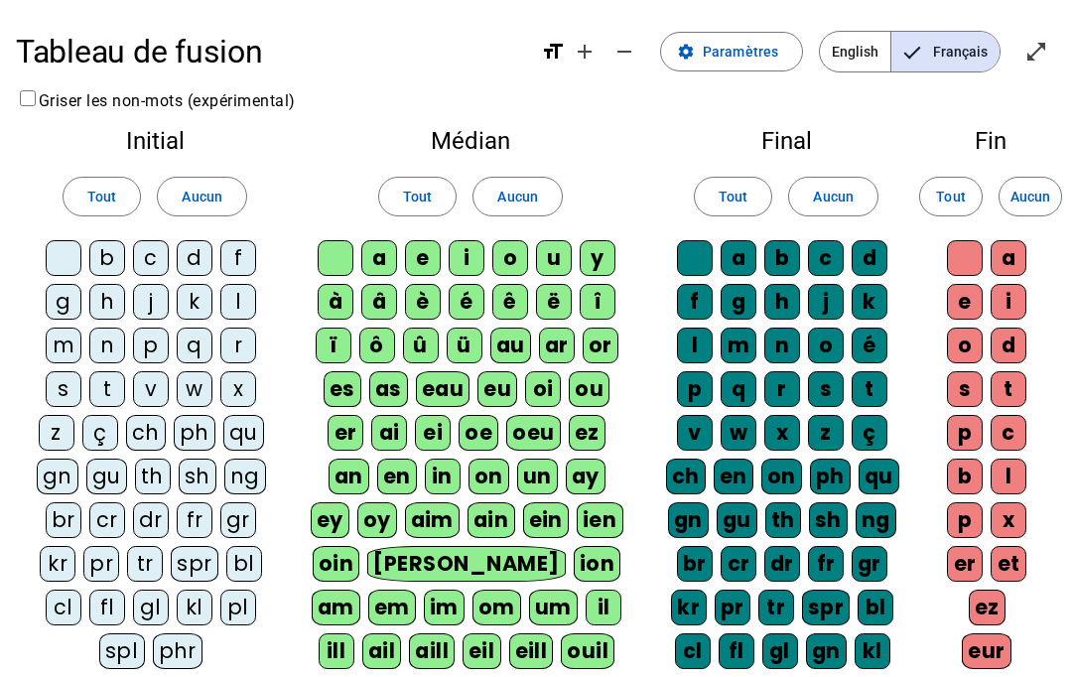
click at [80, 181] on span at bounding box center [102, 197] width 76 height 48
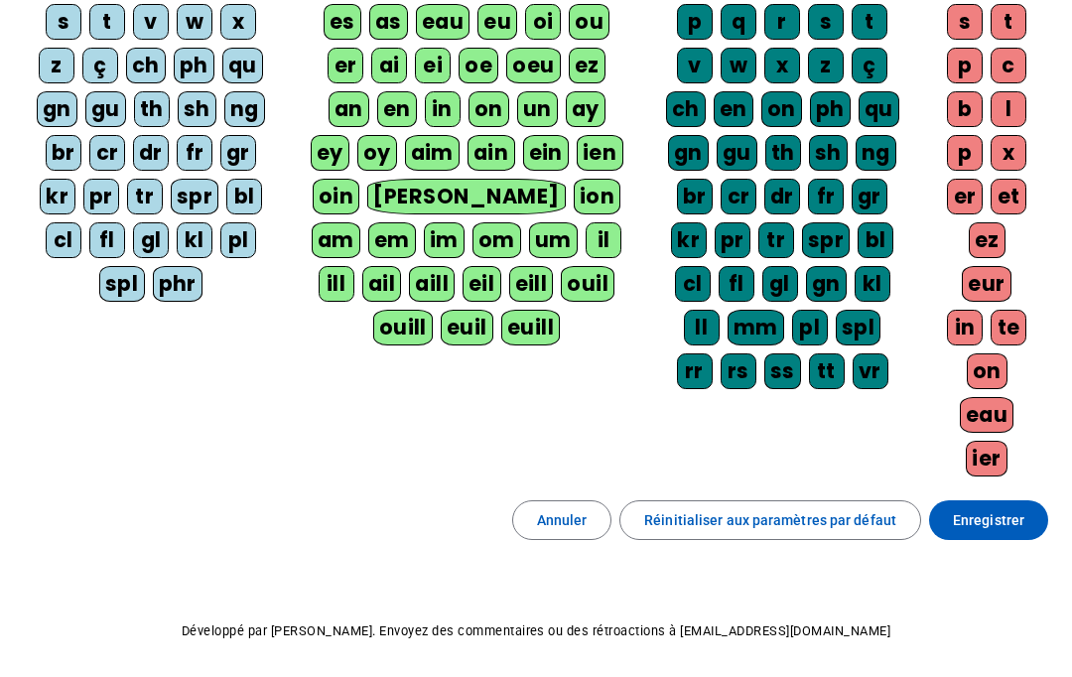
scroll to position [366, 0]
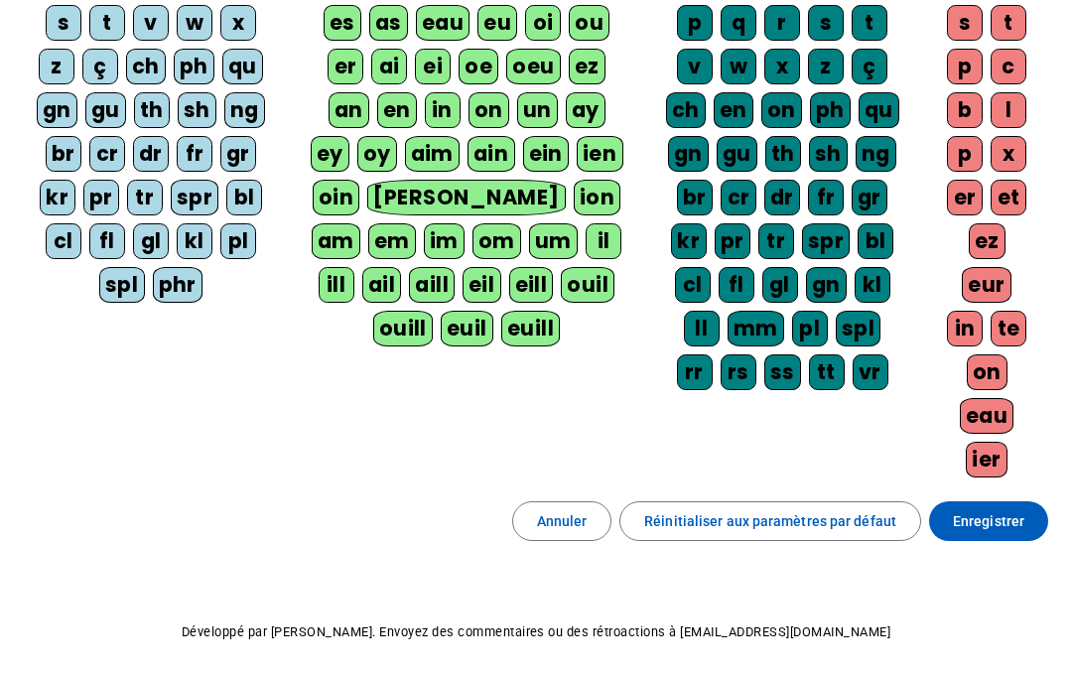
click at [992, 501] on span at bounding box center [988, 521] width 119 height 48
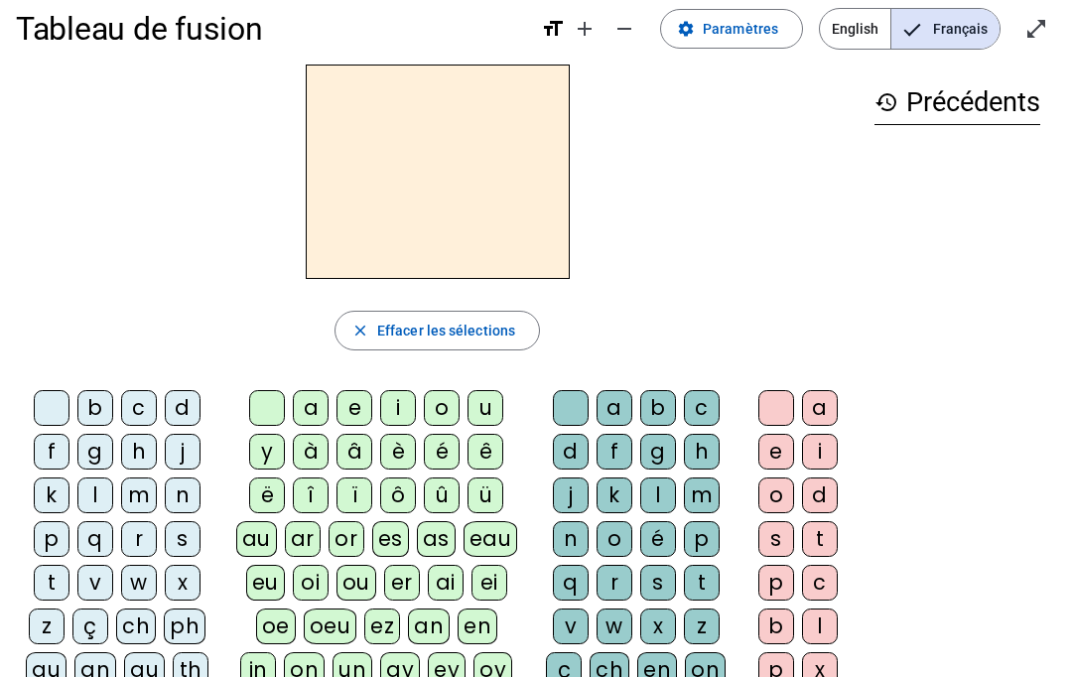
scroll to position [26, 0]
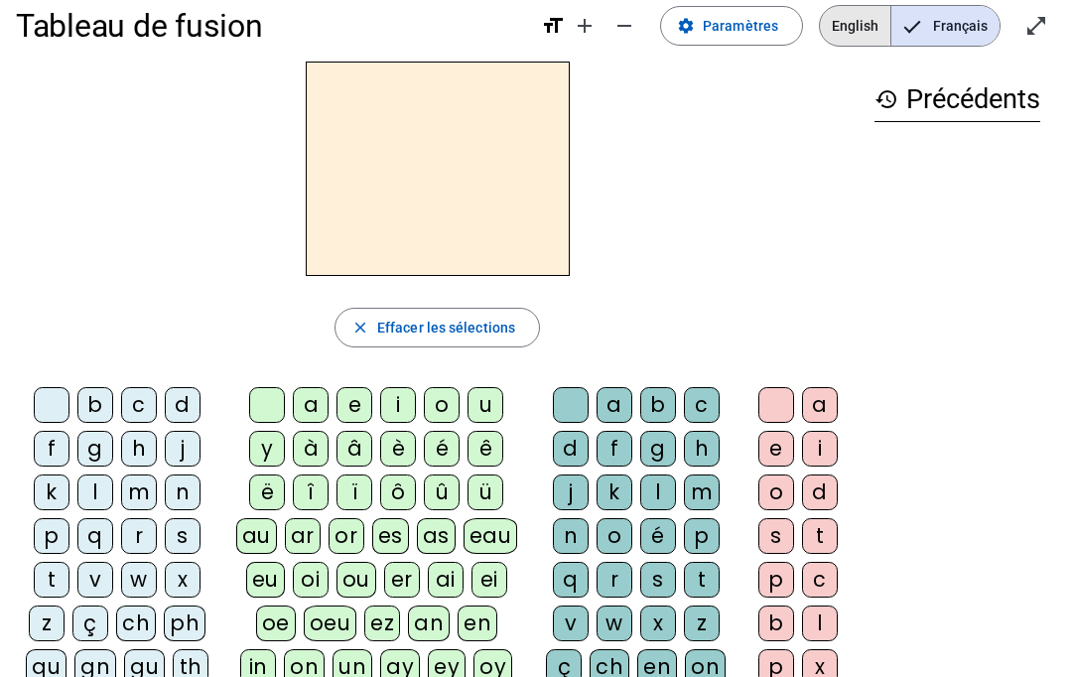
click at [848, 13] on span "English" at bounding box center [855, 26] width 70 height 40
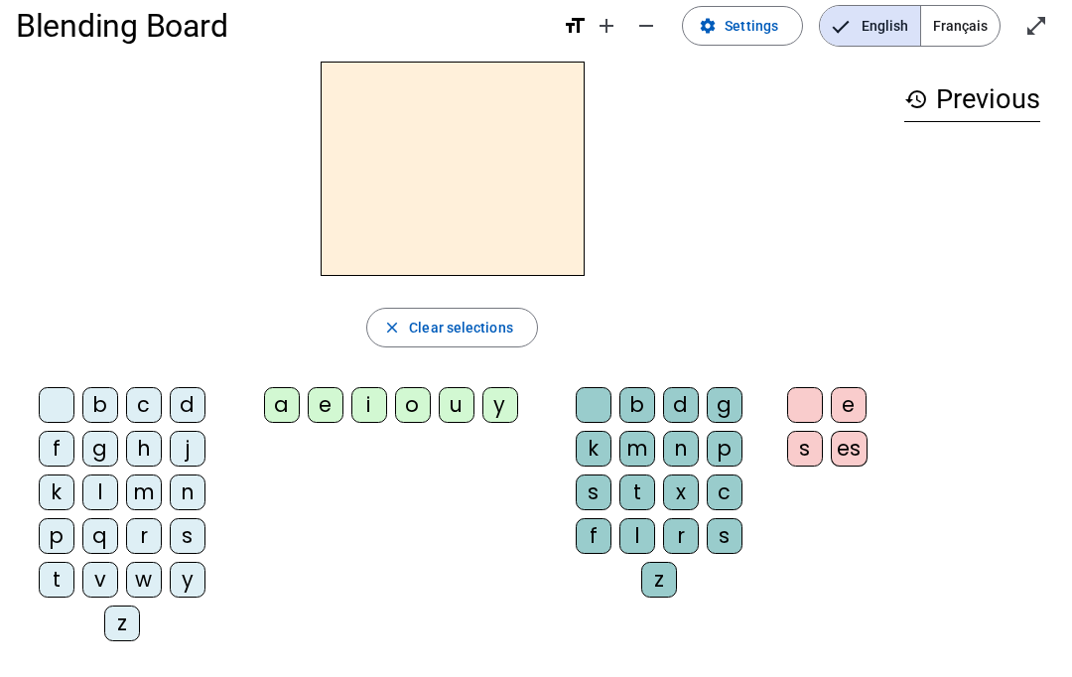
click at [985, 18] on span "Français" at bounding box center [960, 26] width 78 height 40
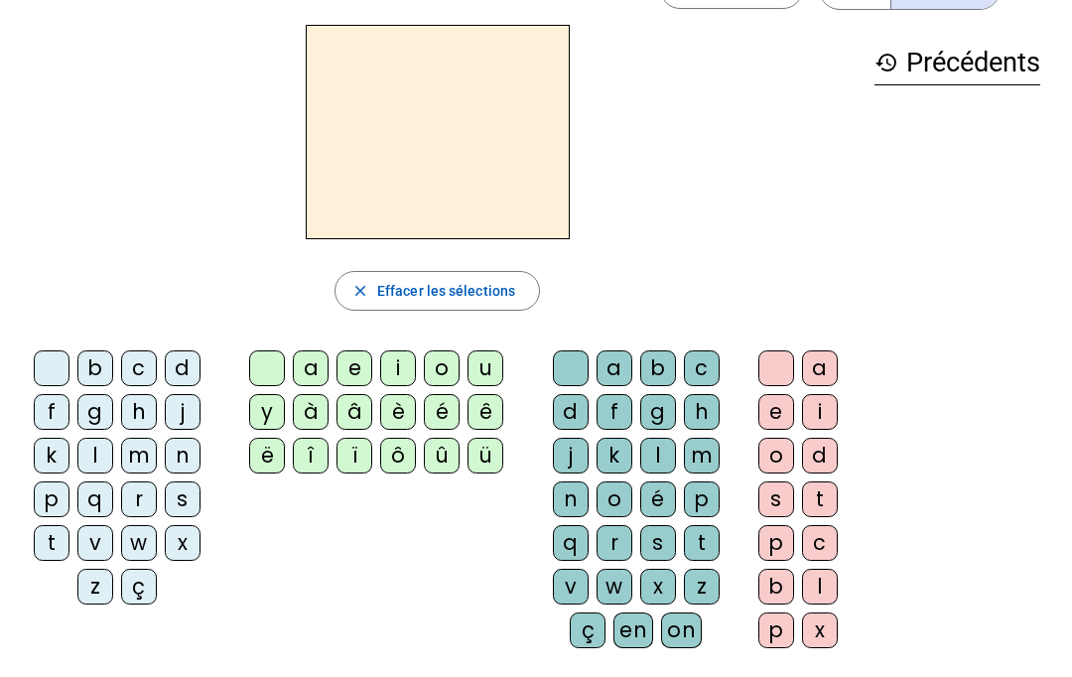
scroll to position [64, 0]
click at [124, 446] on div "m" at bounding box center [139, 455] width 36 height 36
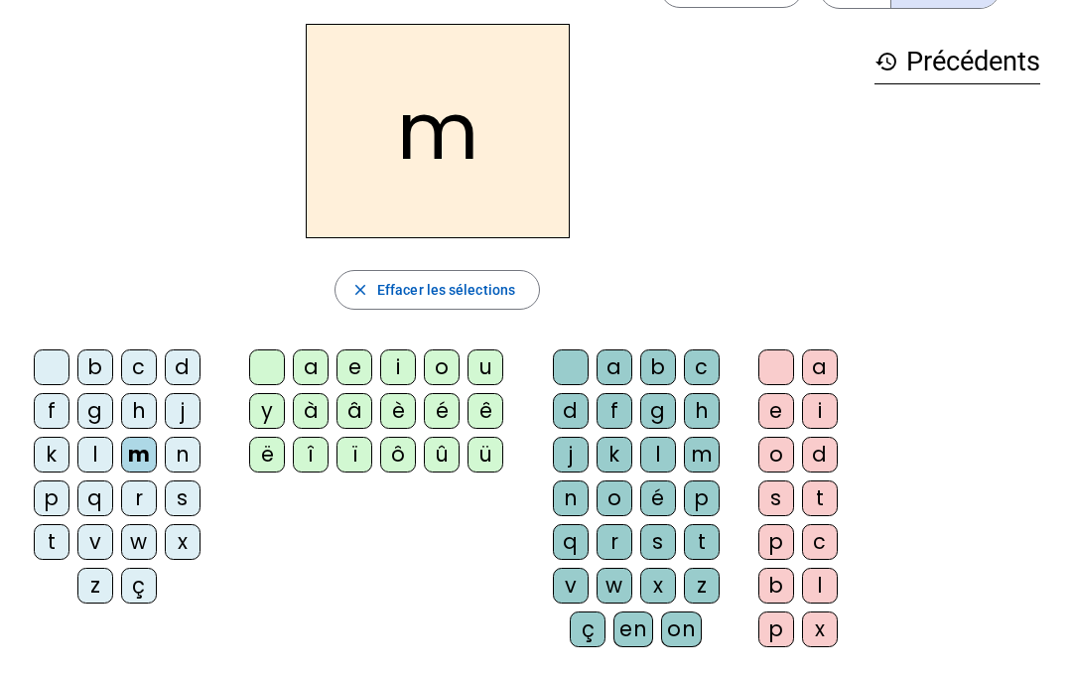
click at [313, 365] on div "a" at bounding box center [311, 367] width 36 height 36
click at [52, 368] on div at bounding box center [52, 367] width 36 height 36
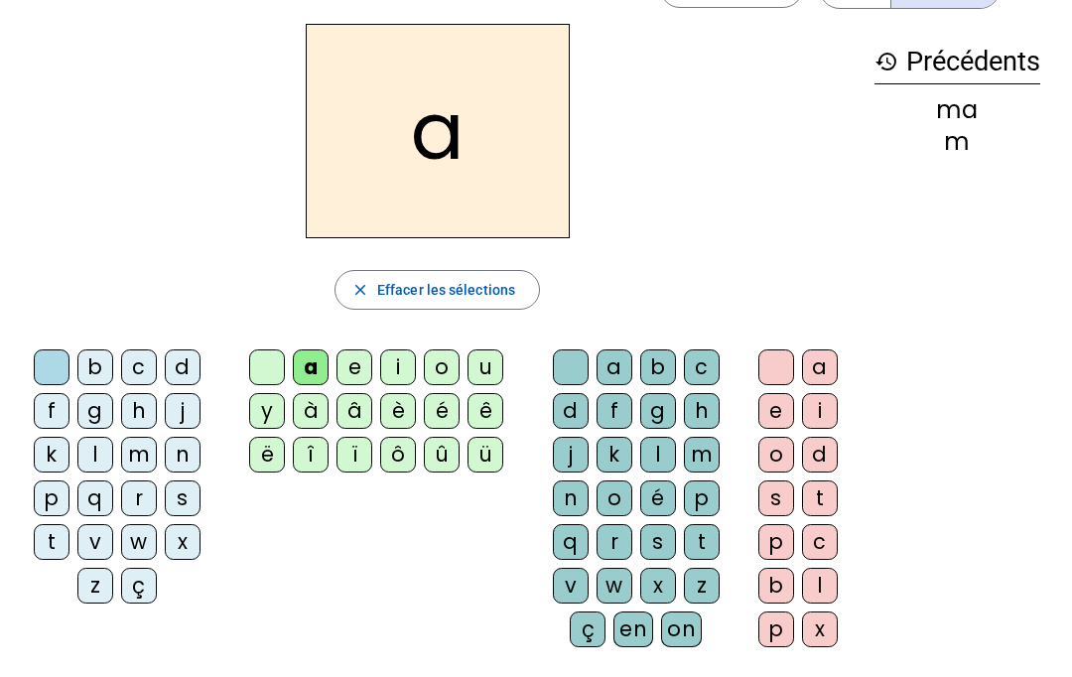
click at [58, 542] on div "t" at bounding box center [52, 542] width 36 height 36
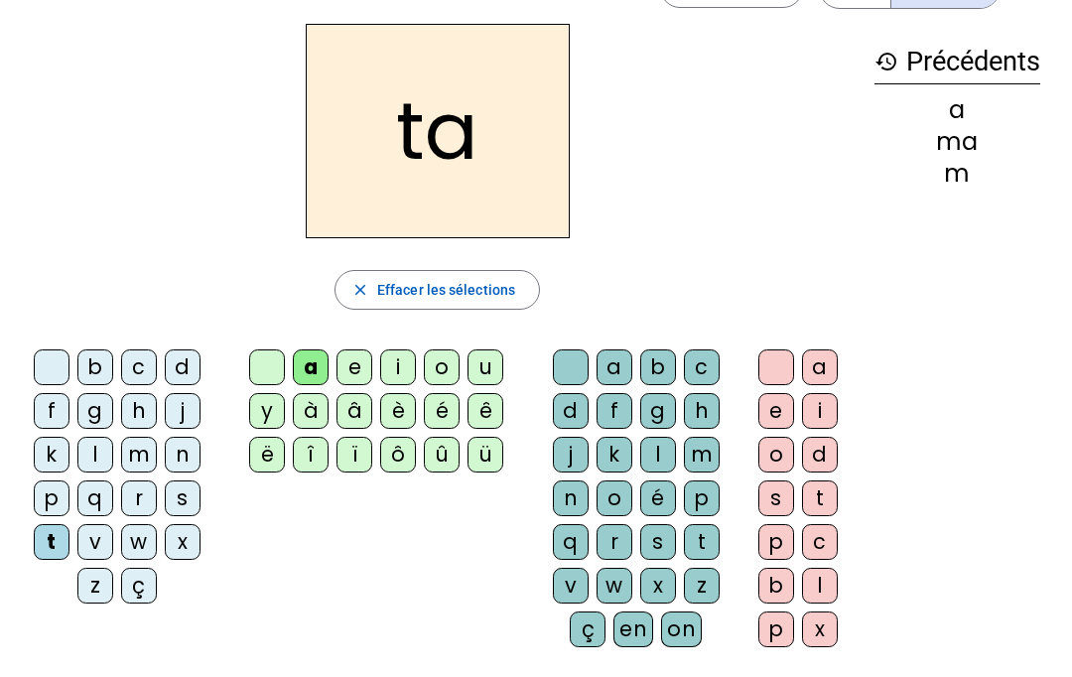
click at [58, 362] on div at bounding box center [52, 367] width 36 height 36
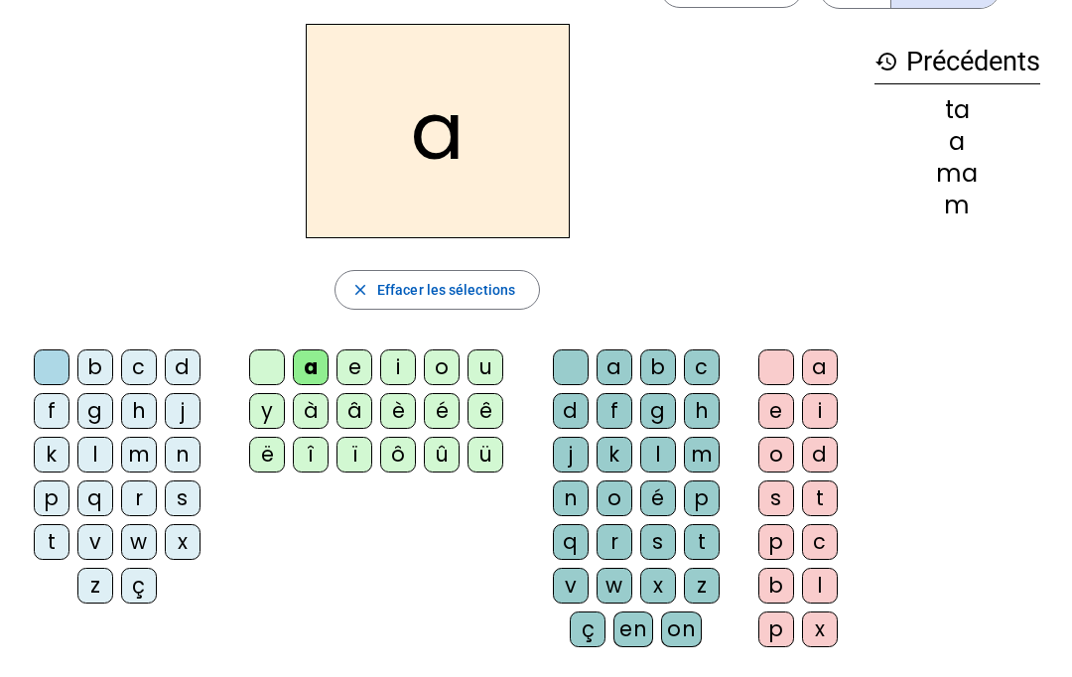
click at [95, 441] on div "l" at bounding box center [95, 455] width 36 height 36
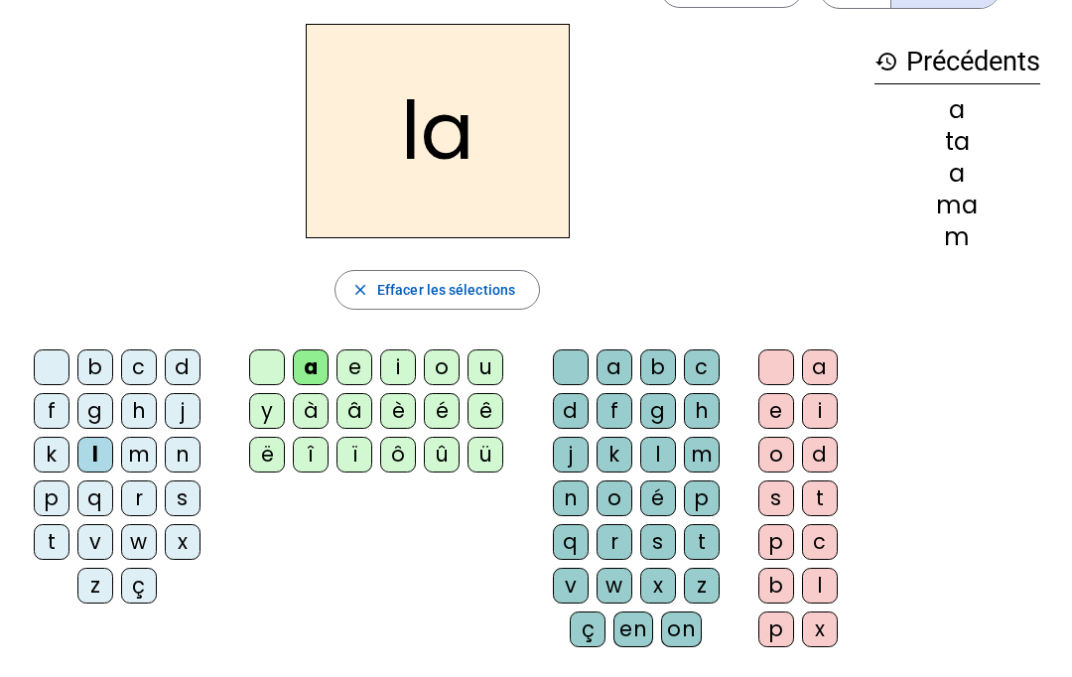
click at [660, 546] on div "s" at bounding box center [658, 542] width 36 height 36
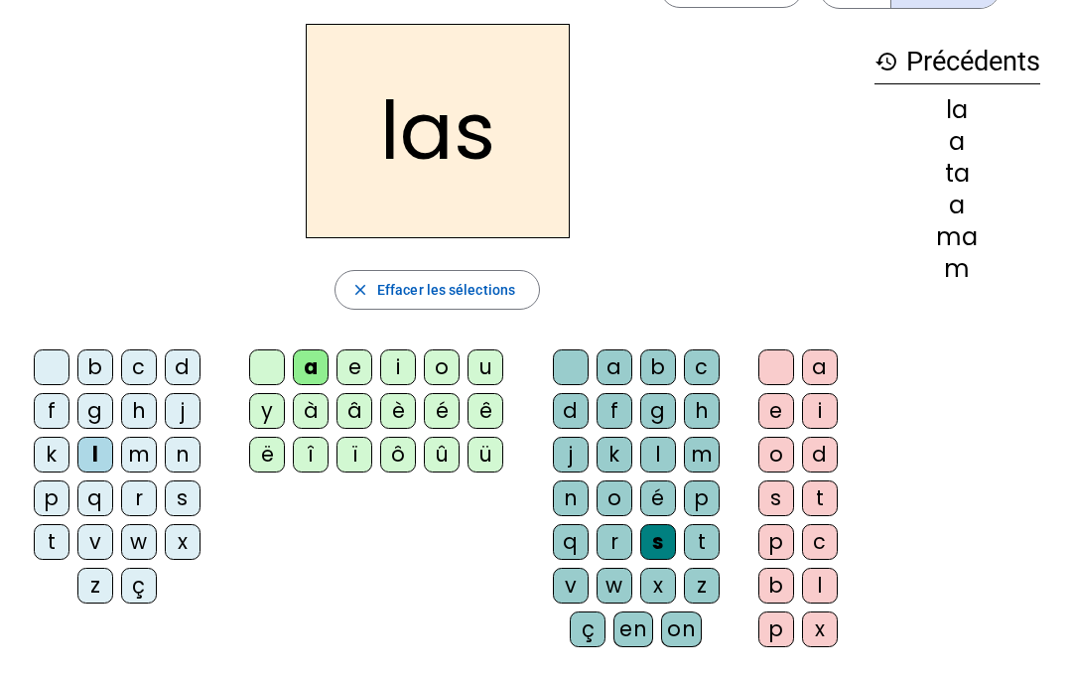
click at [52, 370] on div at bounding box center [52, 367] width 36 height 36
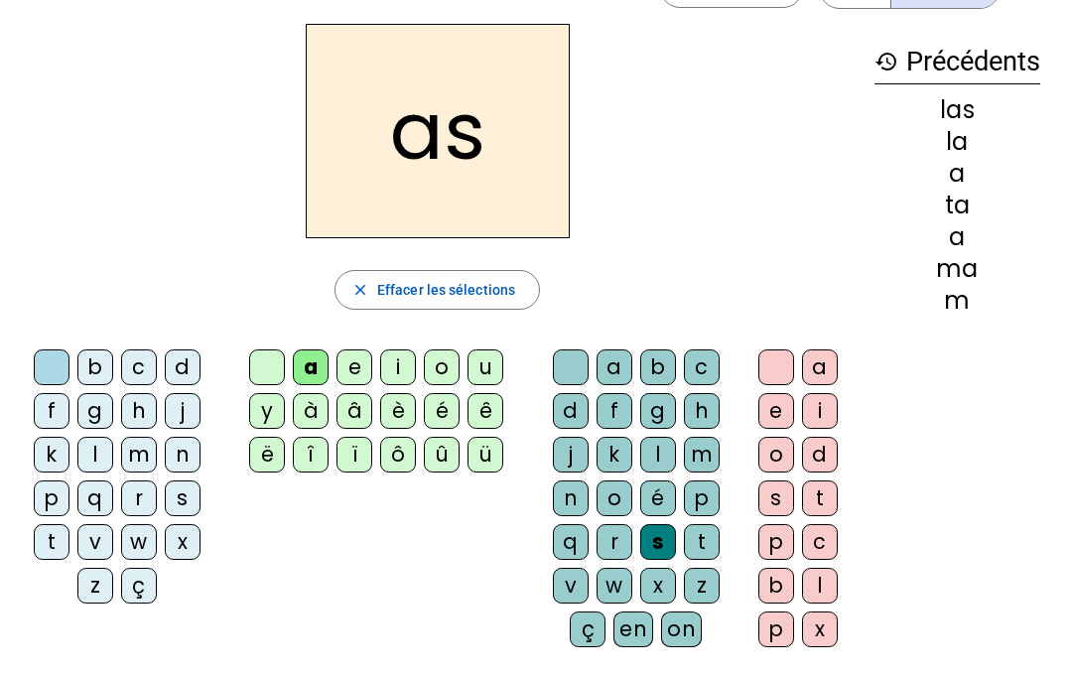
click at [52, 493] on div "p" at bounding box center [52, 498] width 36 height 36
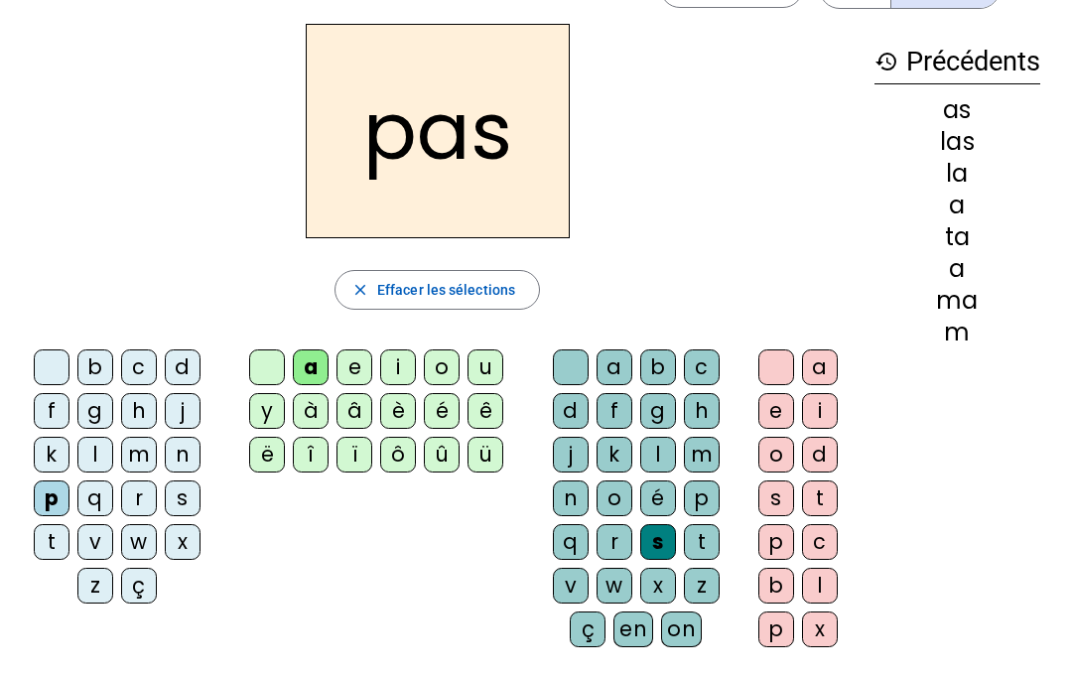
click at [30, 343] on div "b c d f g h j k l m n p q r s t v w x z ç" at bounding box center [121, 480] width 210 height 278
click at [55, 361] on div at bounding box center [52, 367] width 36 height 36
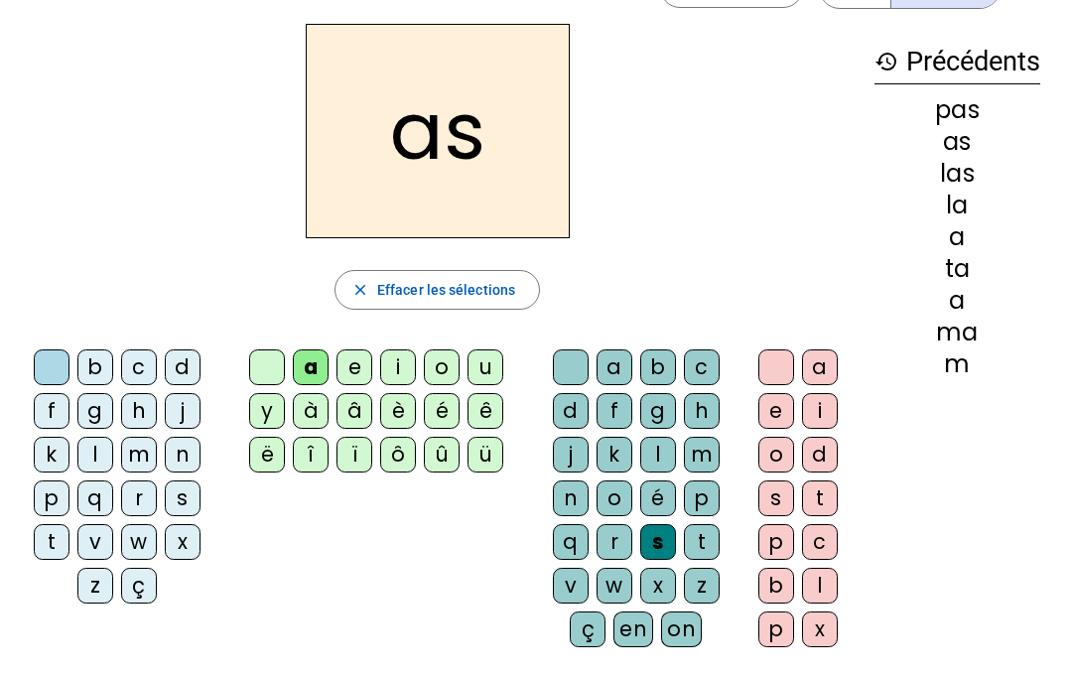
click at [54, 537] on div "t" at bounding box center [52, 542] width 36 height 36
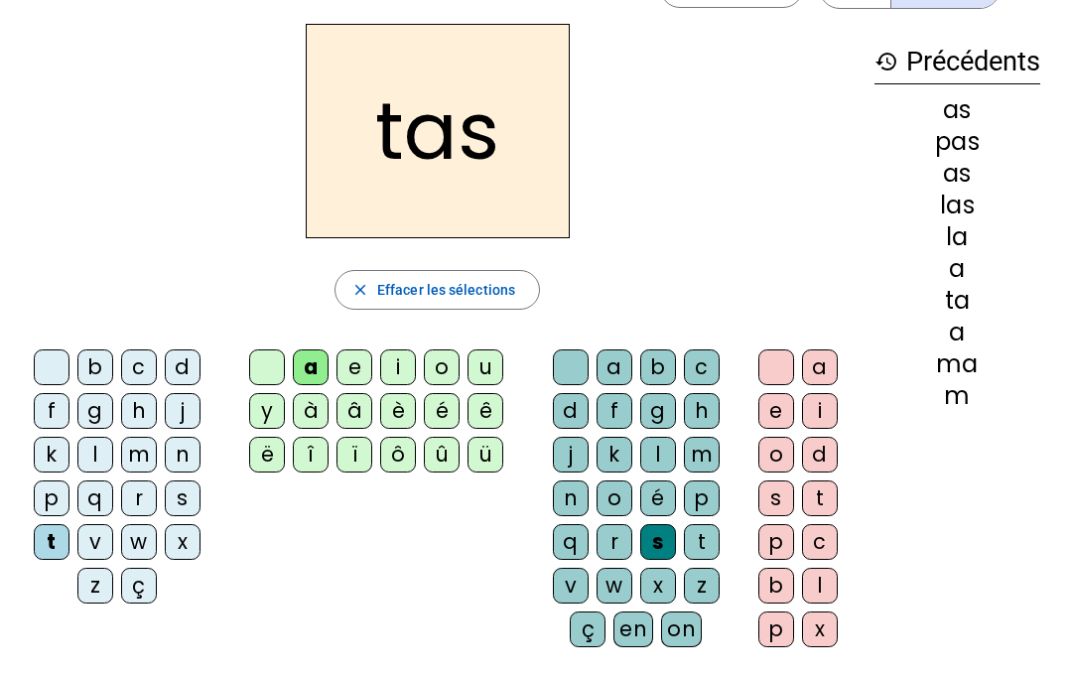
click at [574, 361] on div at bounding box center [571, 367] width 36 height 36
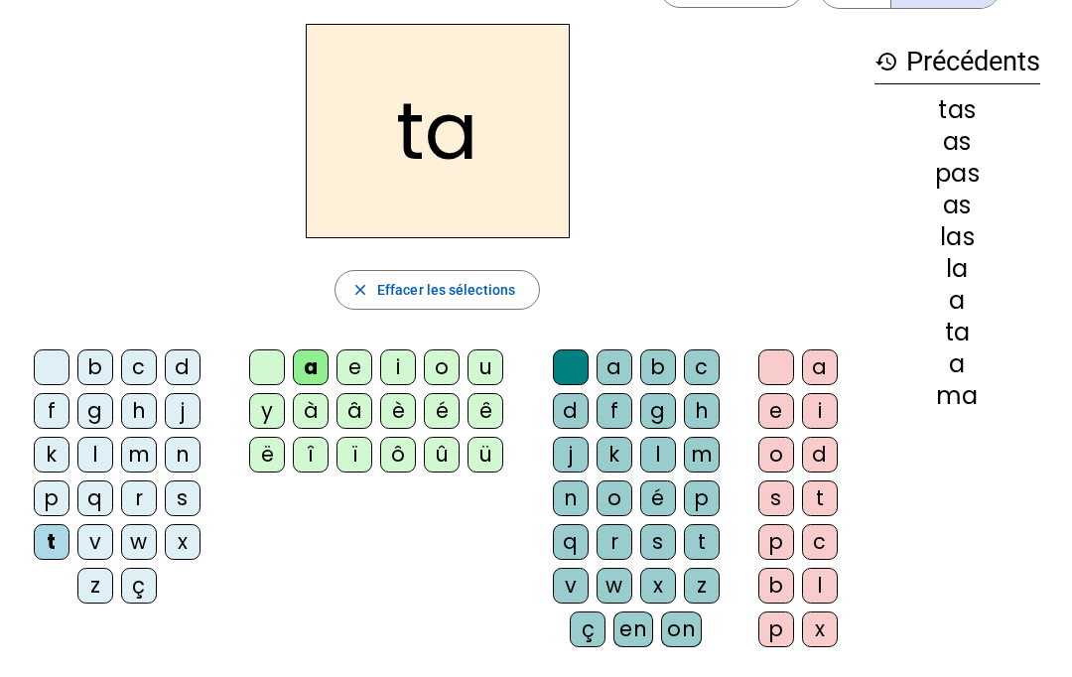
click at [59, 353] on div at bounding box center [52, 367] width 36 height 36
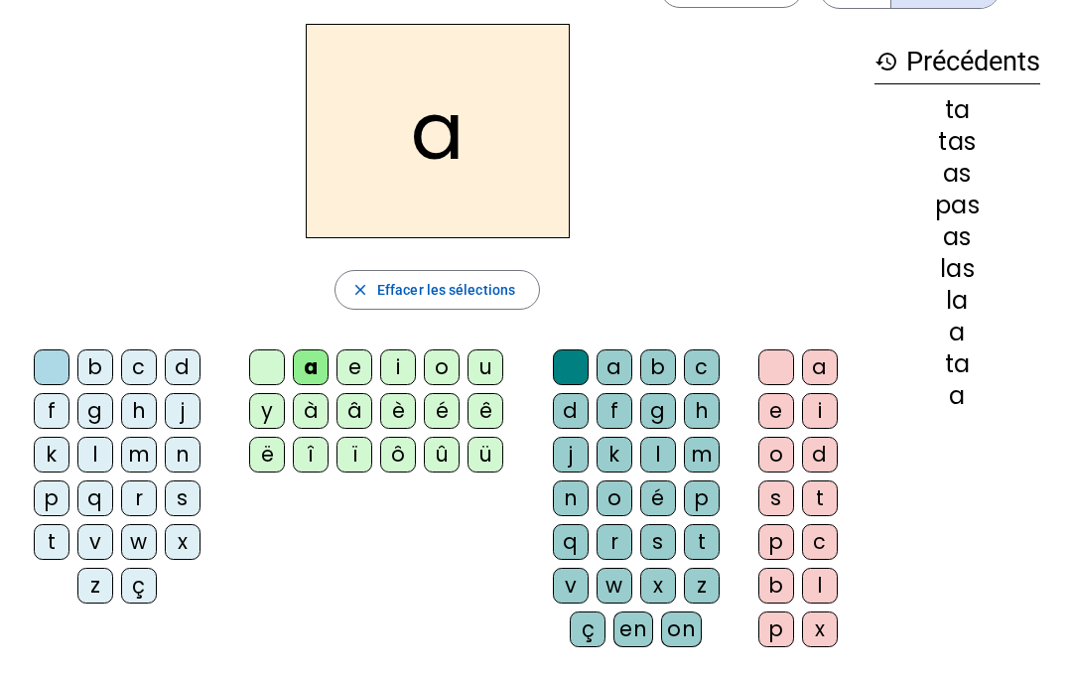
click at [90, 447] on div "l" at bounding box center [95, 455] width 36 height 36
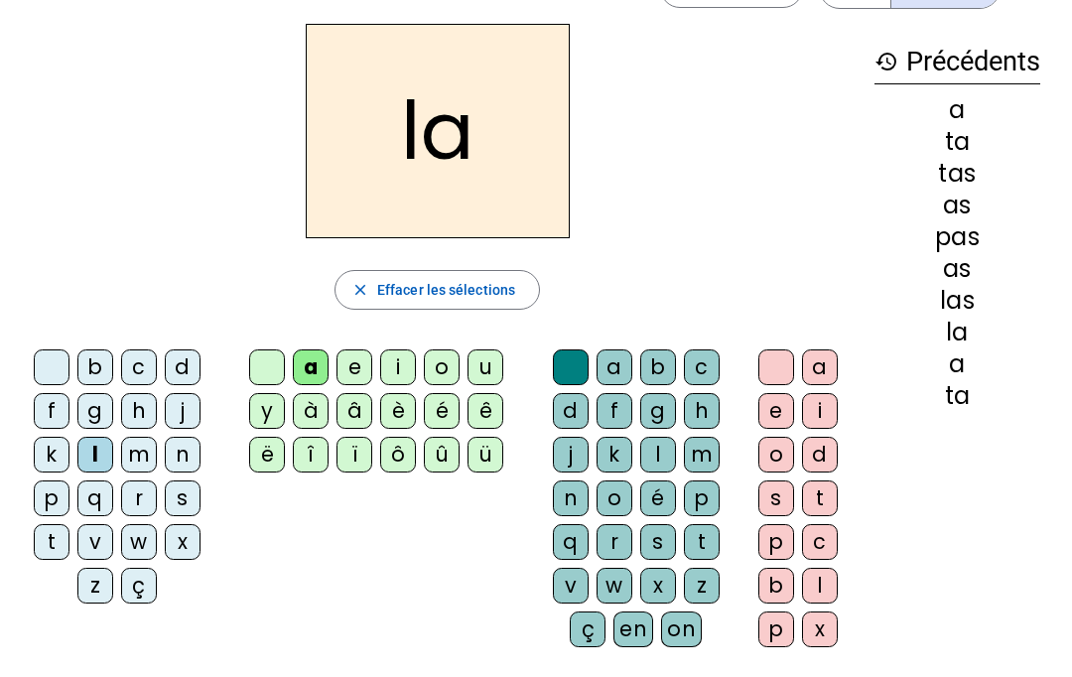
click at [61, 358] on div at bounding box center [52, 367] width 36 height 36
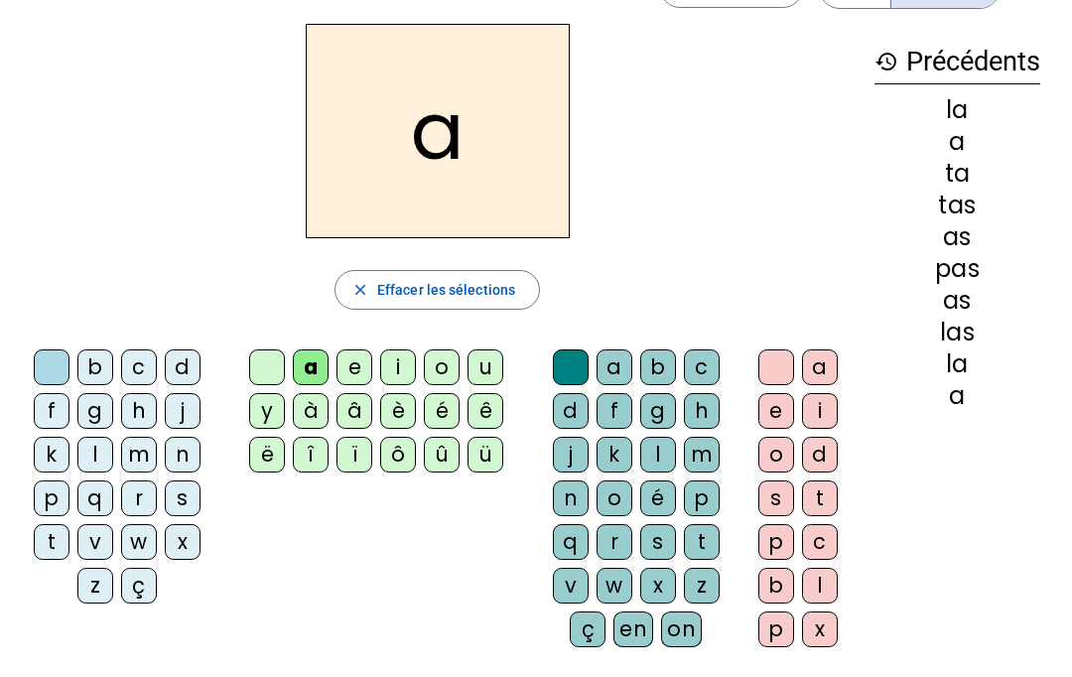
click at [185, 501] on div "s" at bounding box center [183, 498] width 36 height 36
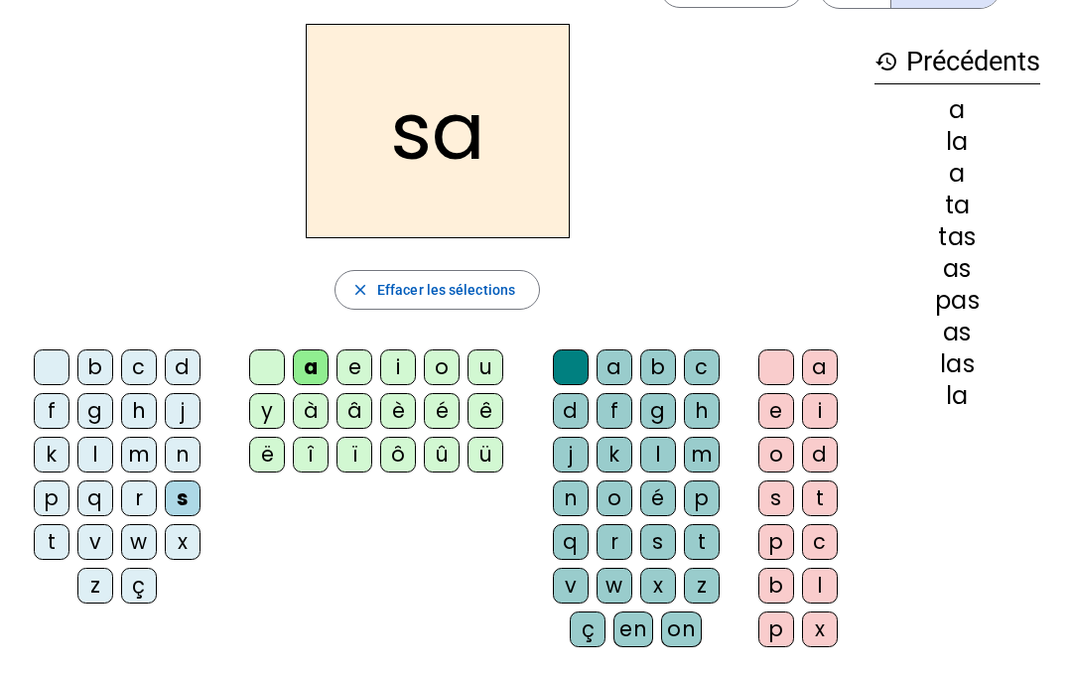
click at [650, 426] on div "g" at bounding box center [658, 411] width 36 height 36
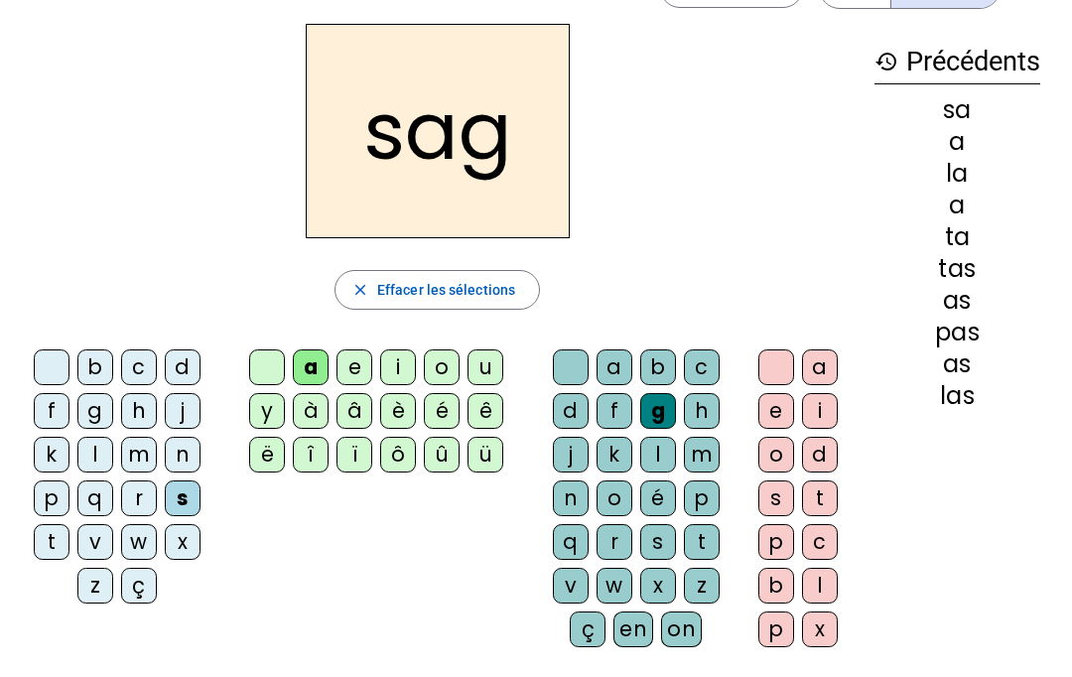
click at [659, 446] on div "l" at bounding box center [658, 455] width 36 height 36
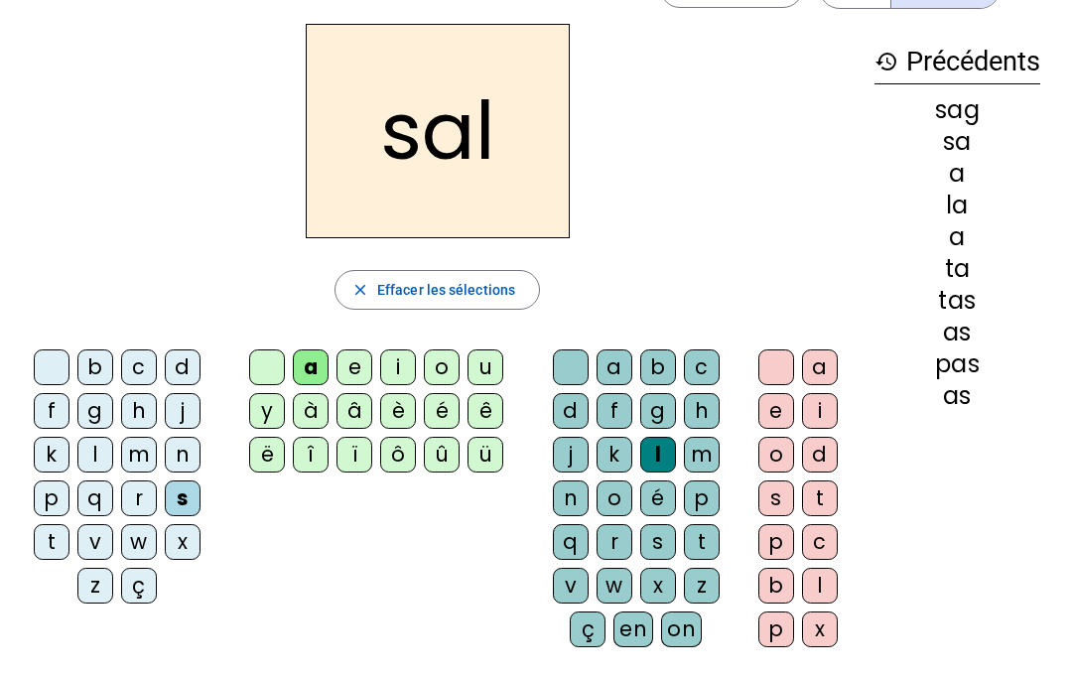
click at [63, 354] on div at bounding box center [52, 367] width 36 height 36
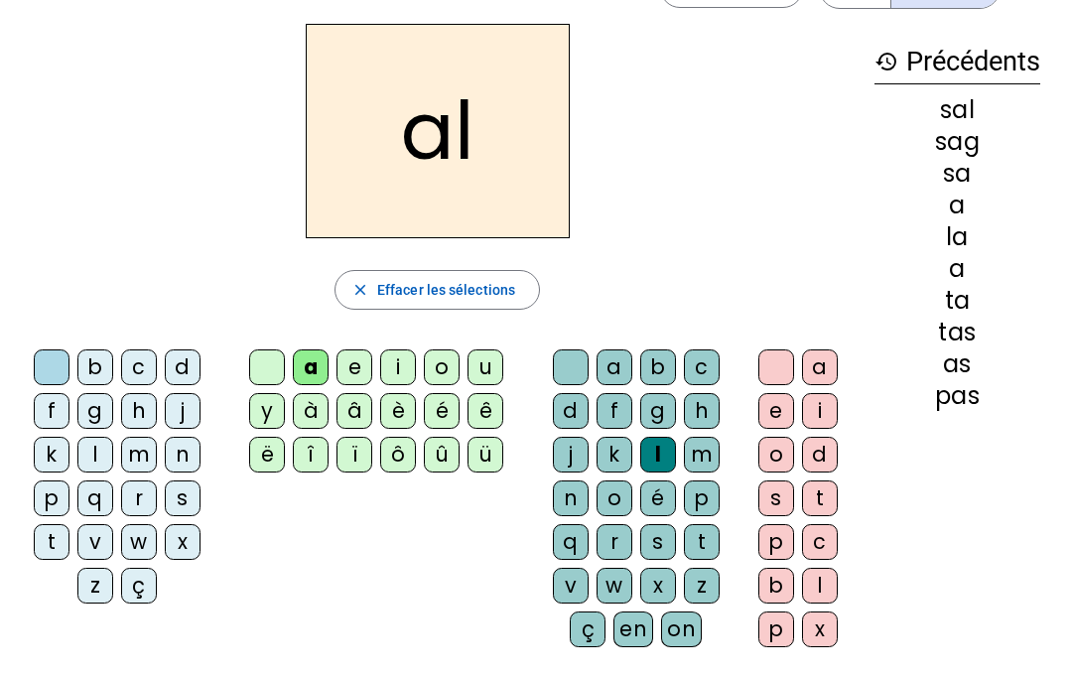
click at [148, 442] on div "m" at bounding box center [139, 455] width 36 height 36
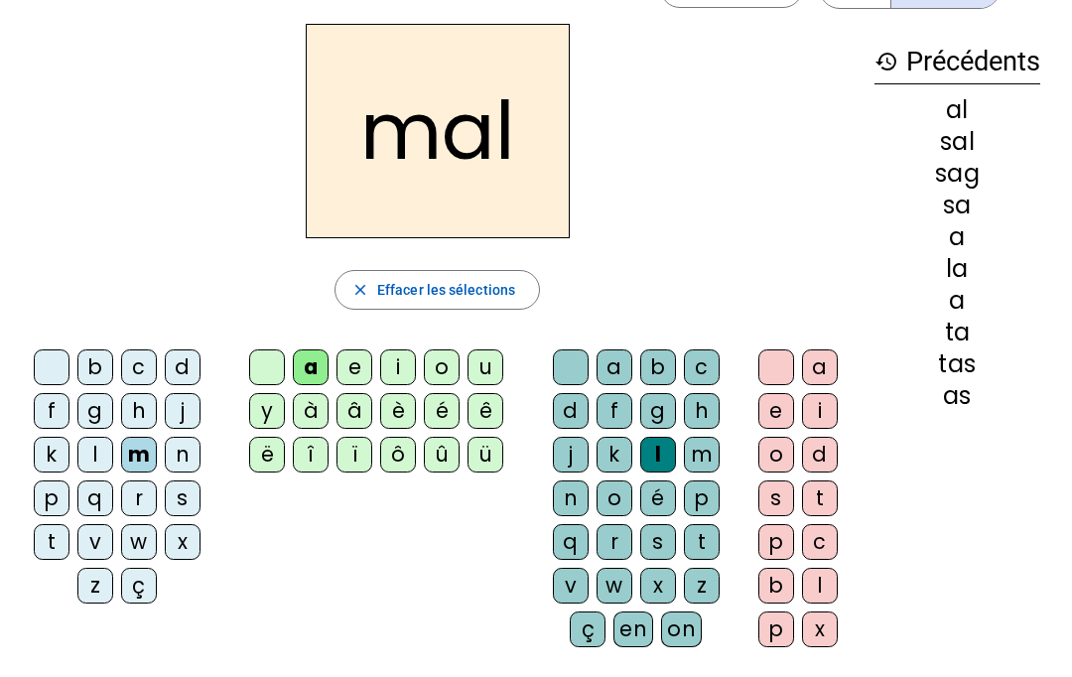
click at [56, 354] on div at bounding box center [52, 367] width 36 height 36
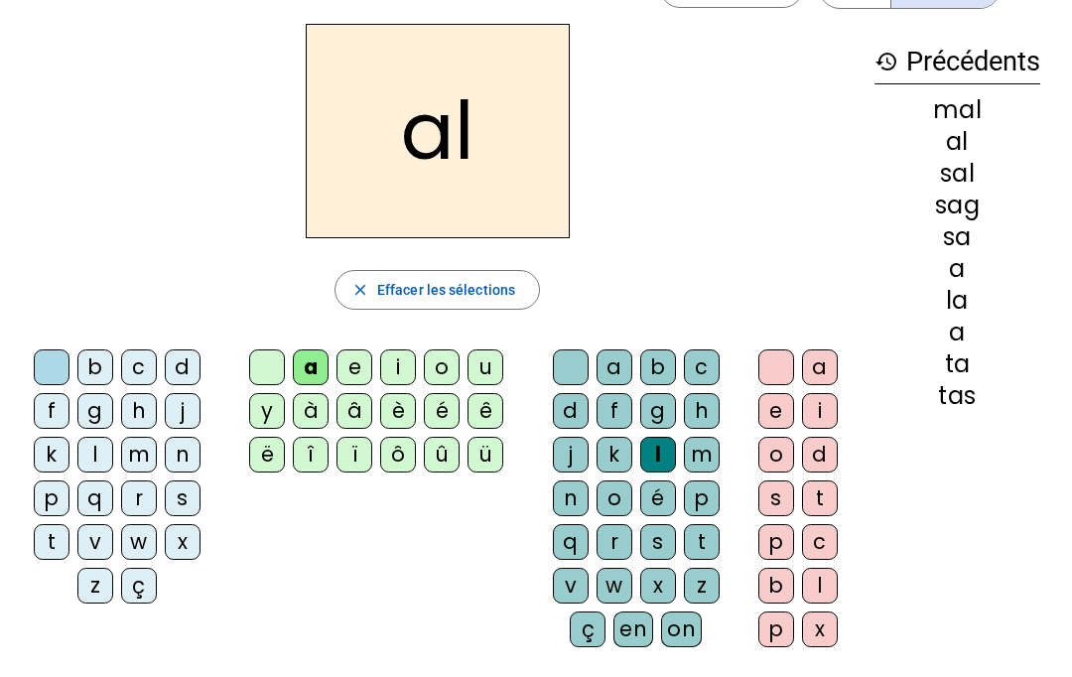
click at [85, 372] on div "b" at bounding box center [95, 367] width 36 height 36
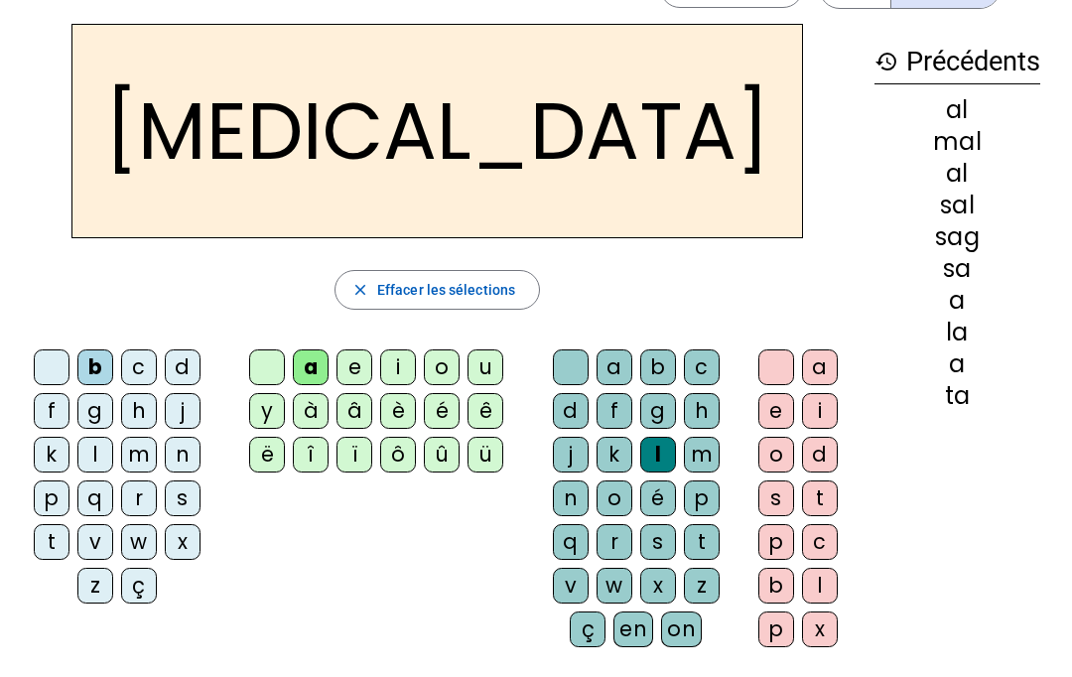
click at [573, 362] on div at bounding box center [571, 367] width 36 height 36
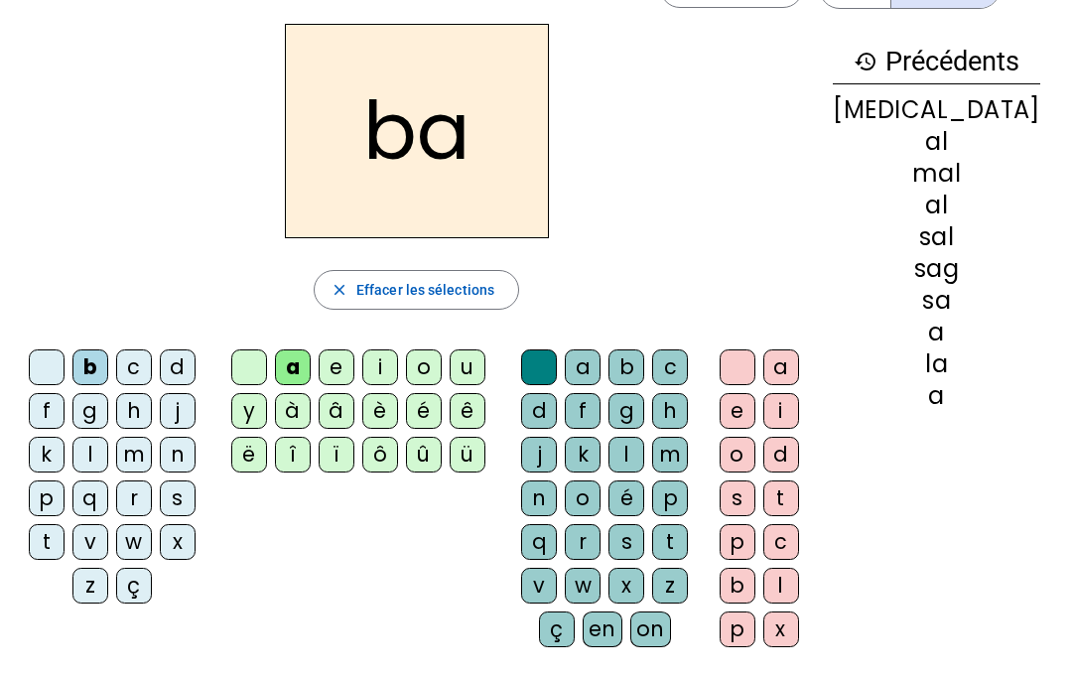
click at [644, 540] on div "s" at bounding box center [626, 542] width 36 height 36
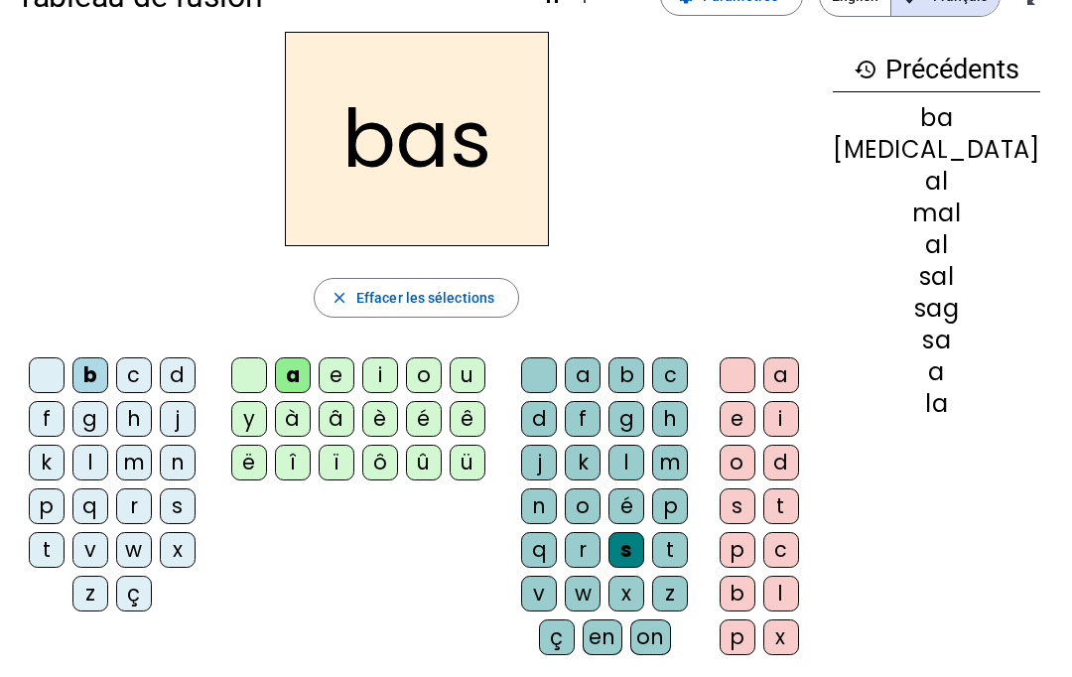
scroll to position [58, 0]
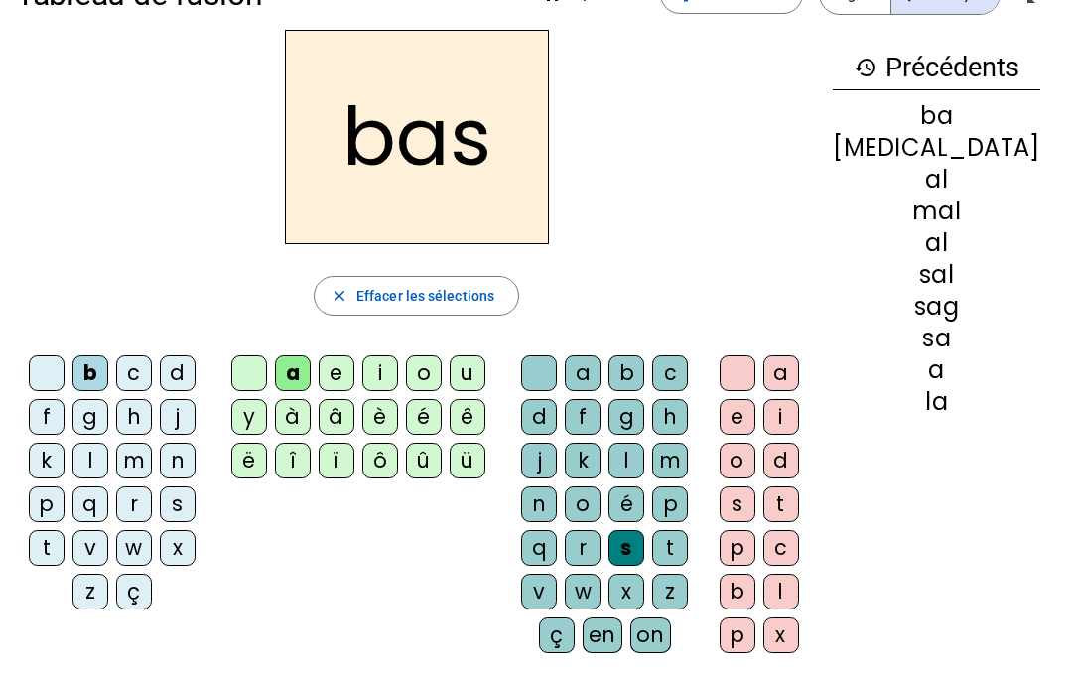
click at [58, 357] on div at bounding box center [47, 373] width 36 height 36
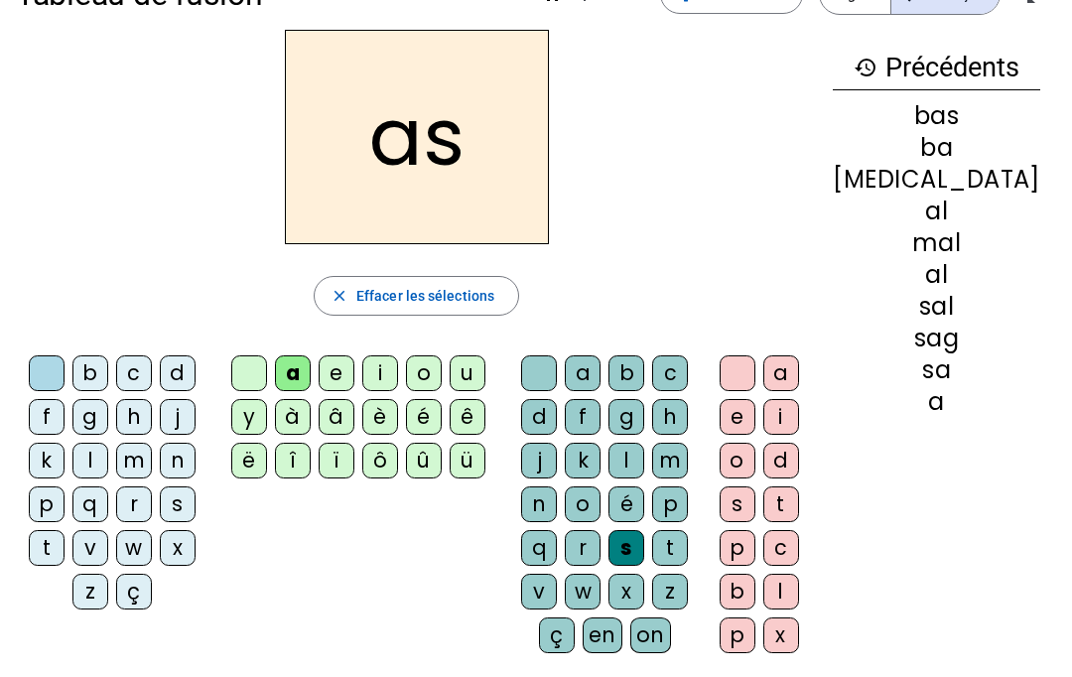
click at [49, 498] on div "p" at bounding box center [47, 504] width 36 height 36
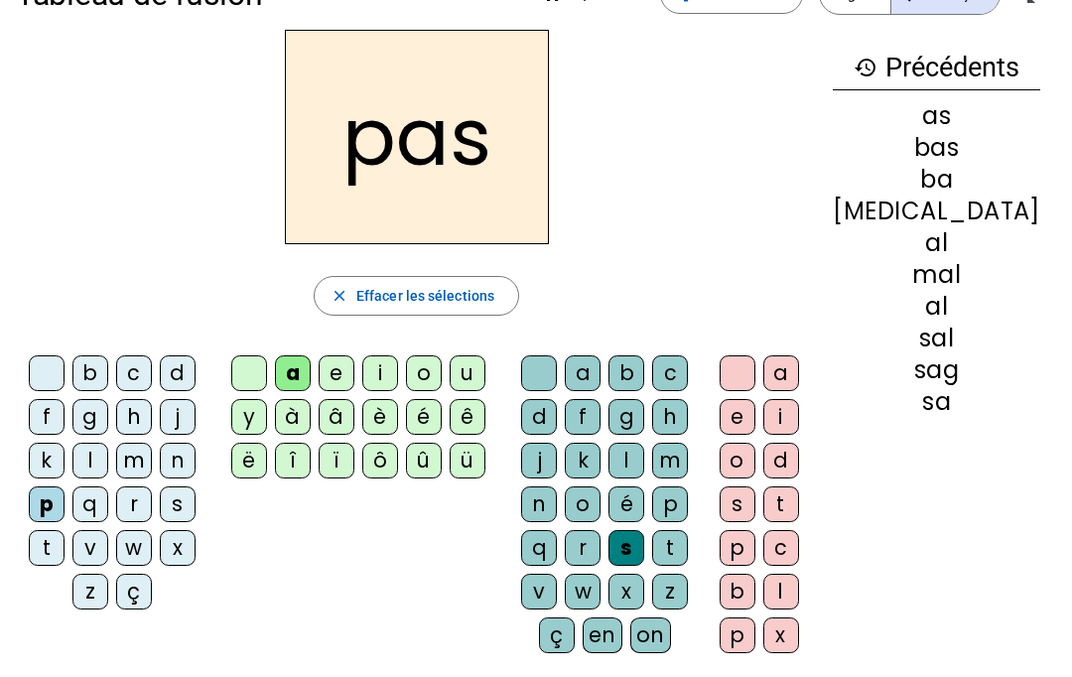
scroll to position [0, 0]
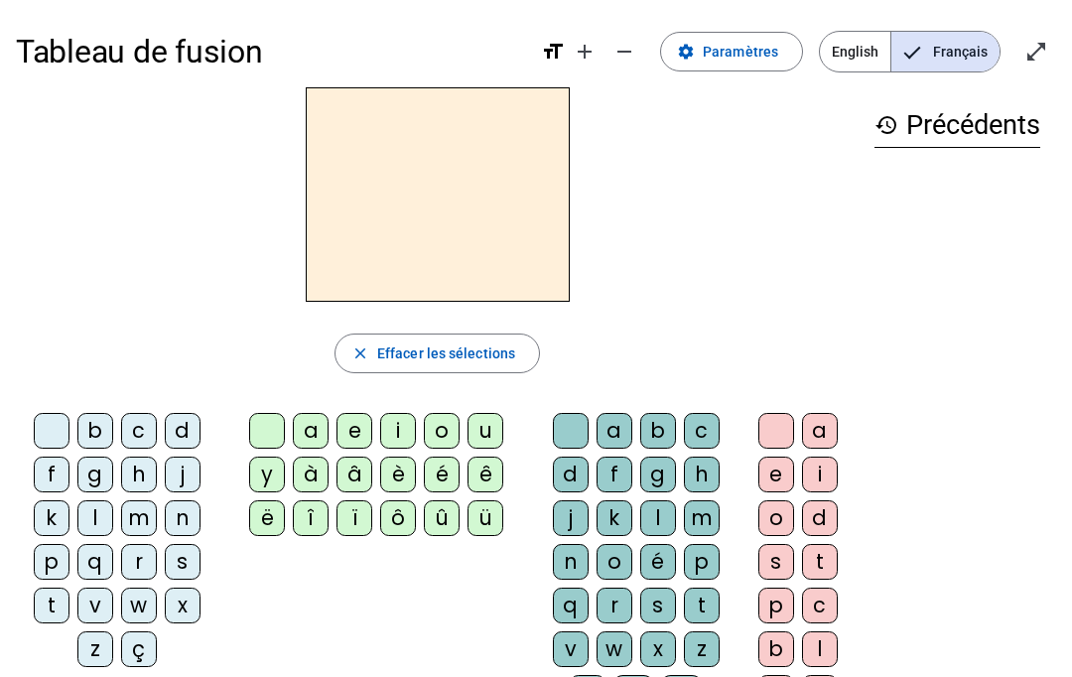
scroll to position [188, 0]
